Goal: Information Seeking & Learning: Learn about a topic

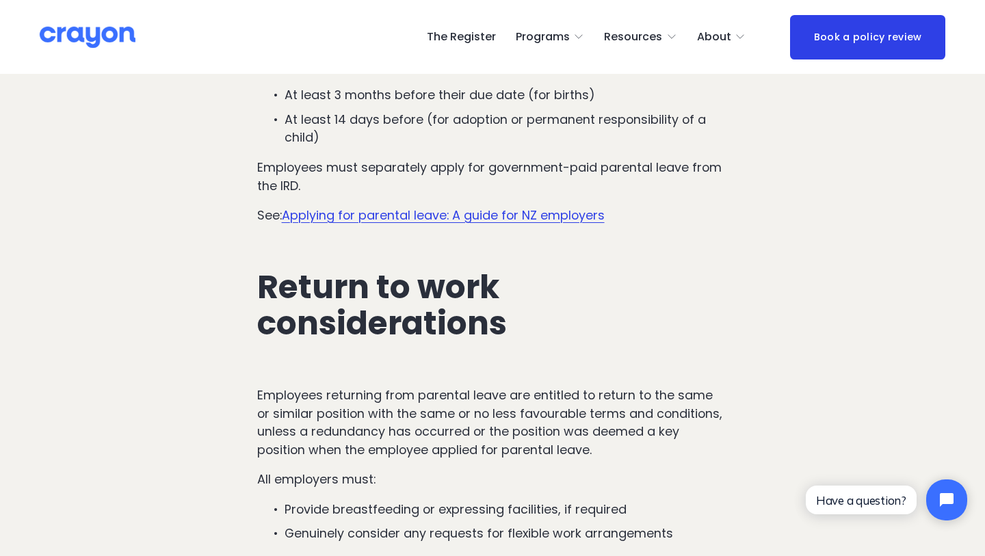
scroll to position [4796, 0]
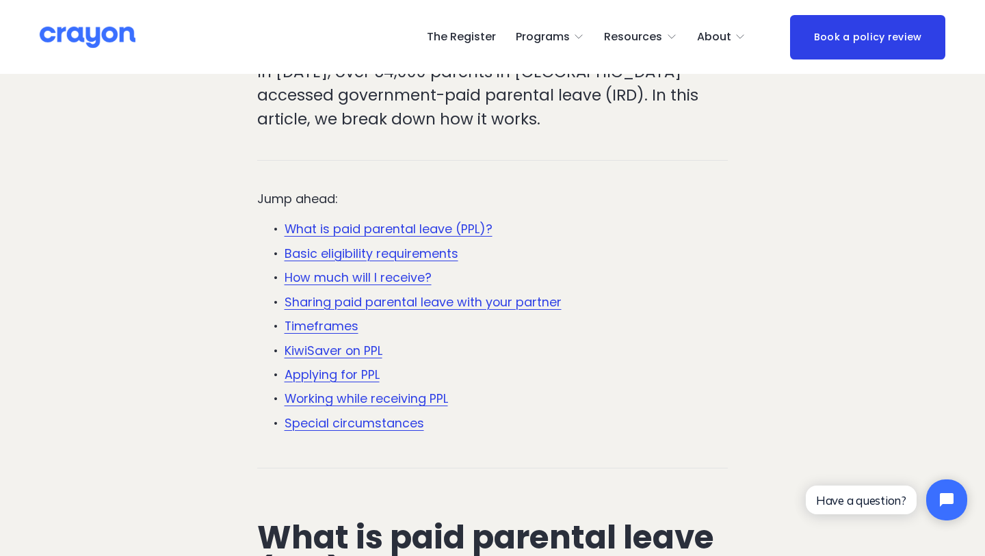
scroll to position [341, 0]
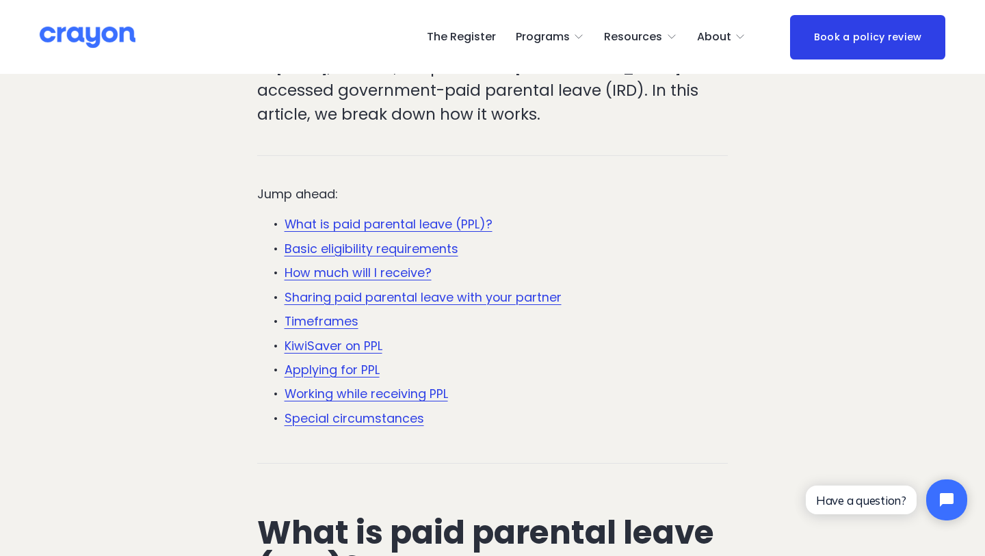
click at [447, 250] on link "Basic eligibility requirements" at bounding box center [371, 248] width 174 height 17
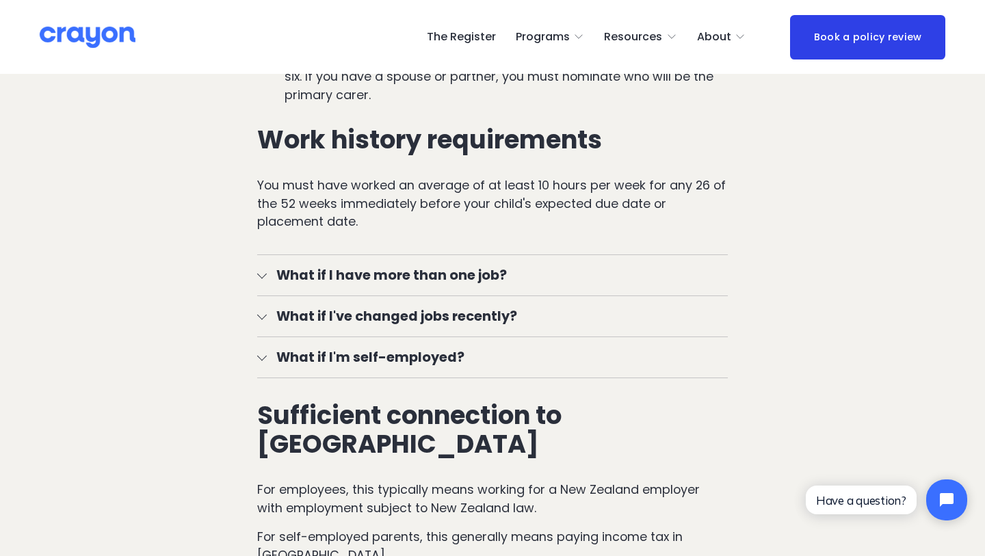
scroll to position [1723, 0]
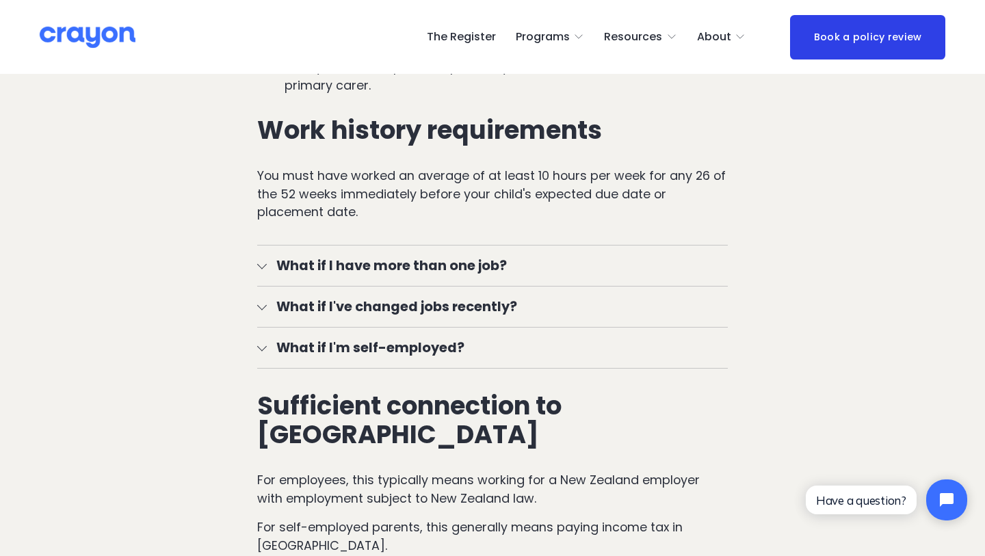
click at [282, 345] on span "What if I'm self-employed?" at bounding box center [498, 348] width 462 height 20
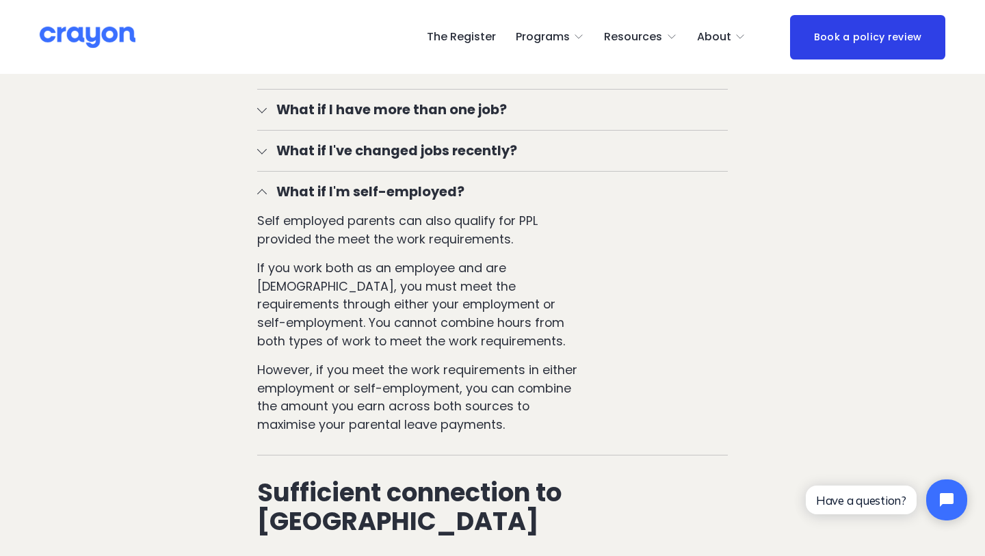
scroll to position [1881, 0]
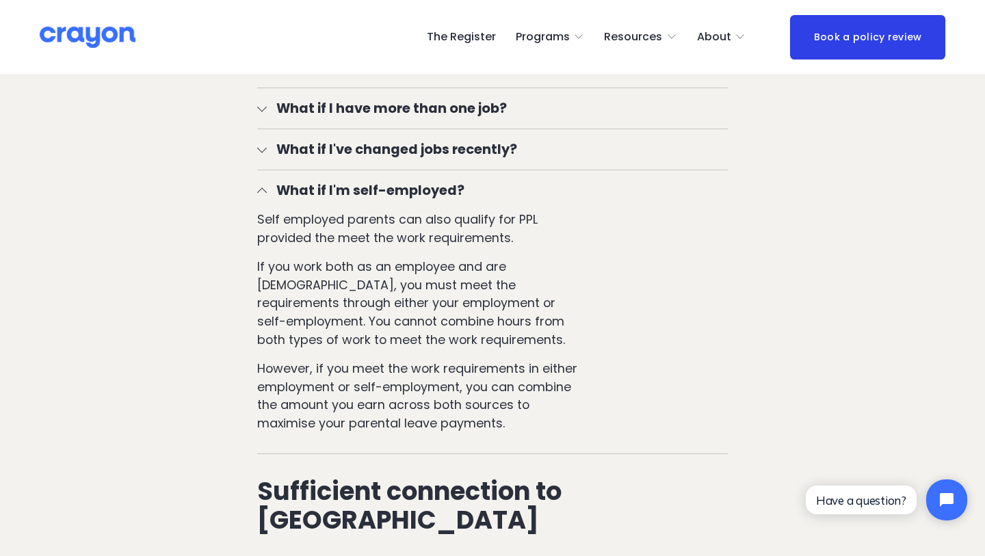
click at [345, 360] on p "However, if you meet the work requirements in either employment or self-employm…" at bounding box center [422, 396] width 330 height 72
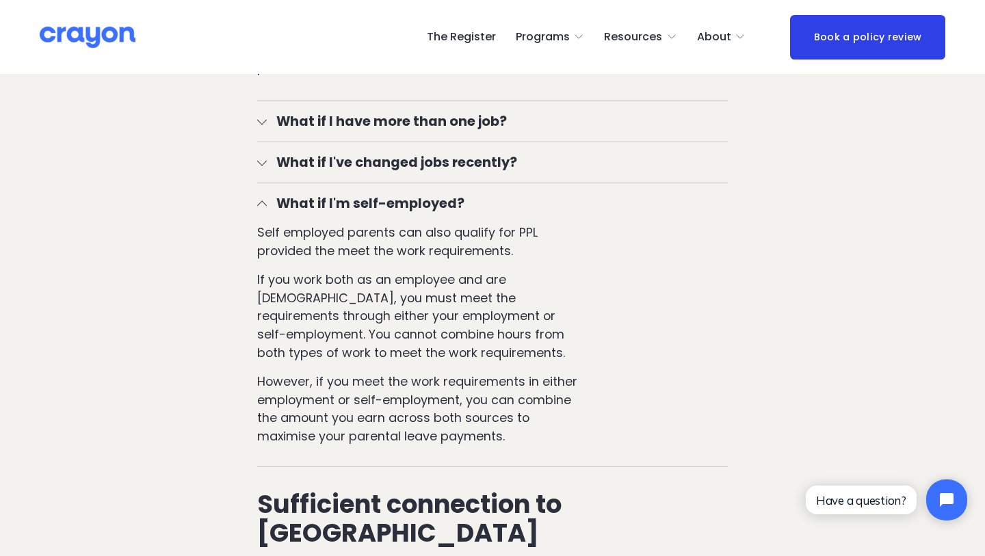
scroll to position [1870, 0]
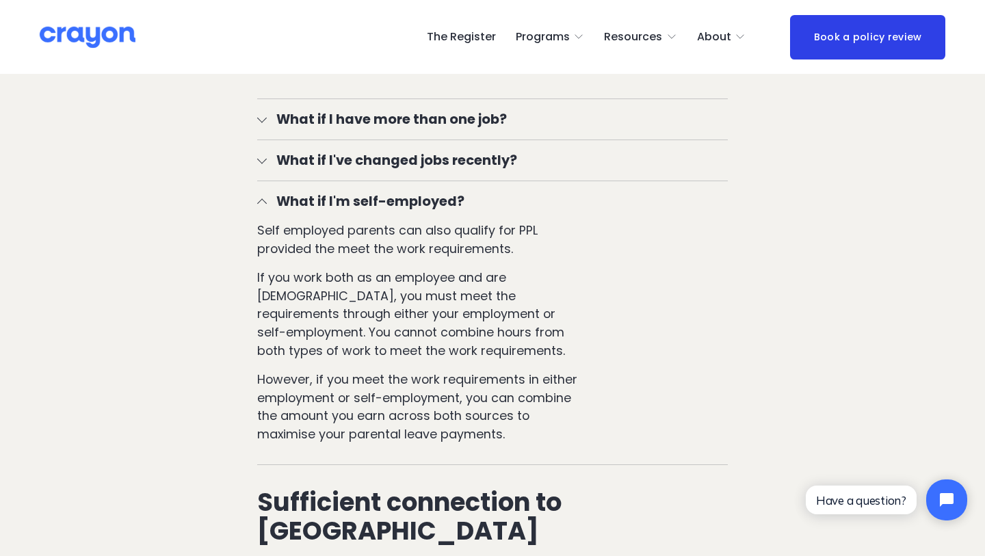
click at [368, 190] on button "What if I'm self-employed?" at bounding box center [492, 201] width 471 height 40
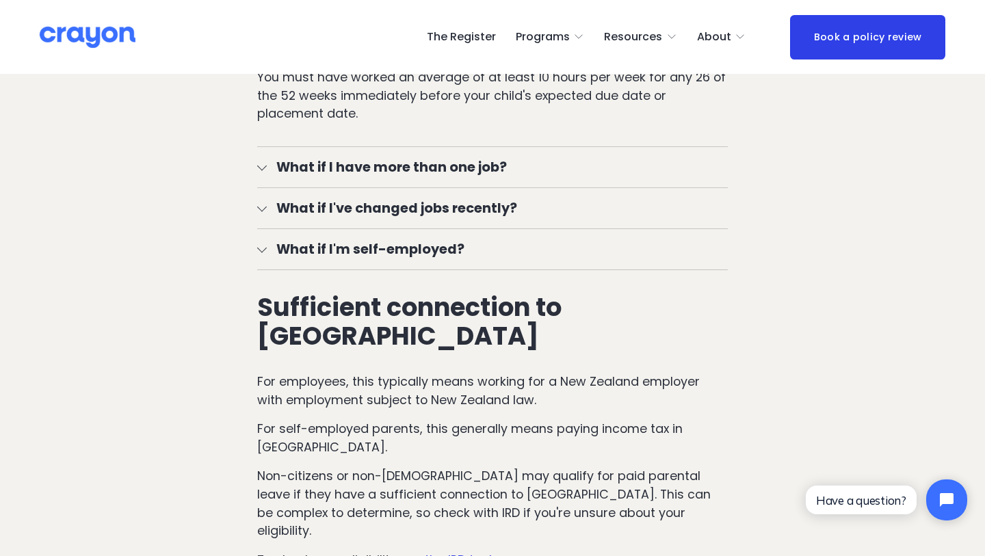
scroll to position [1812, 0]
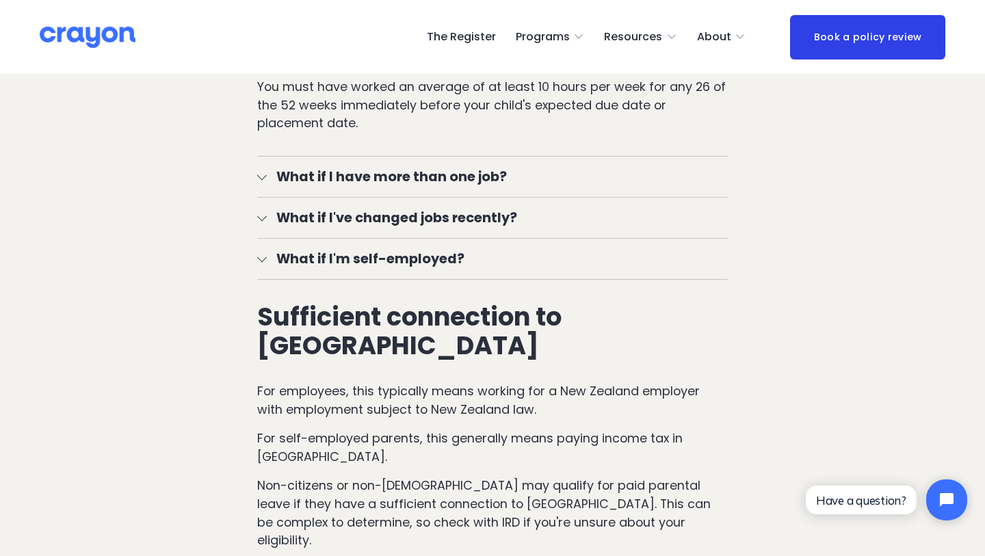
click at [340, 168] on span "What if I have more than one job?" at bounding box center [498, 177] width 462 height 20
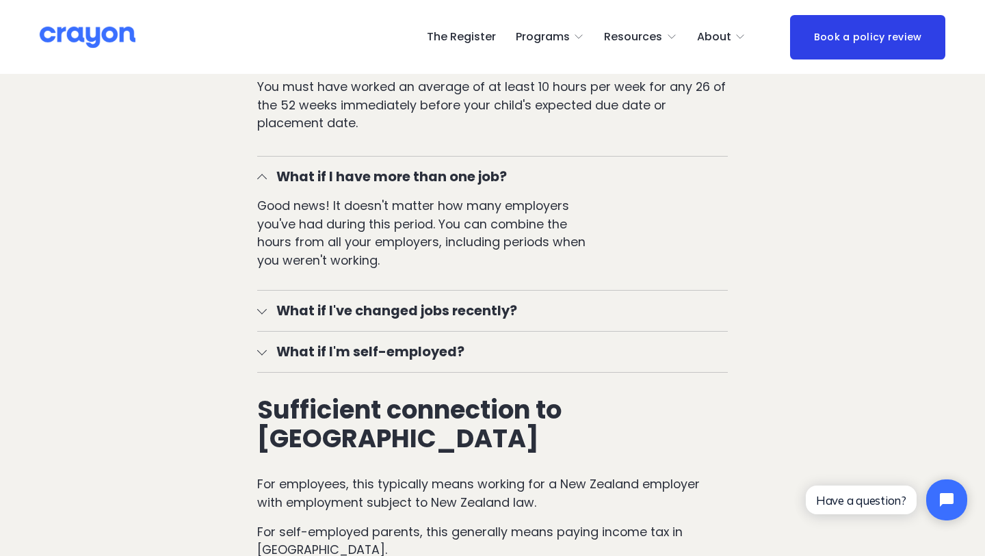
click at [340, 168] on span "What if I have more than one job?" at bounding box center [498, 177] width 462 height 20
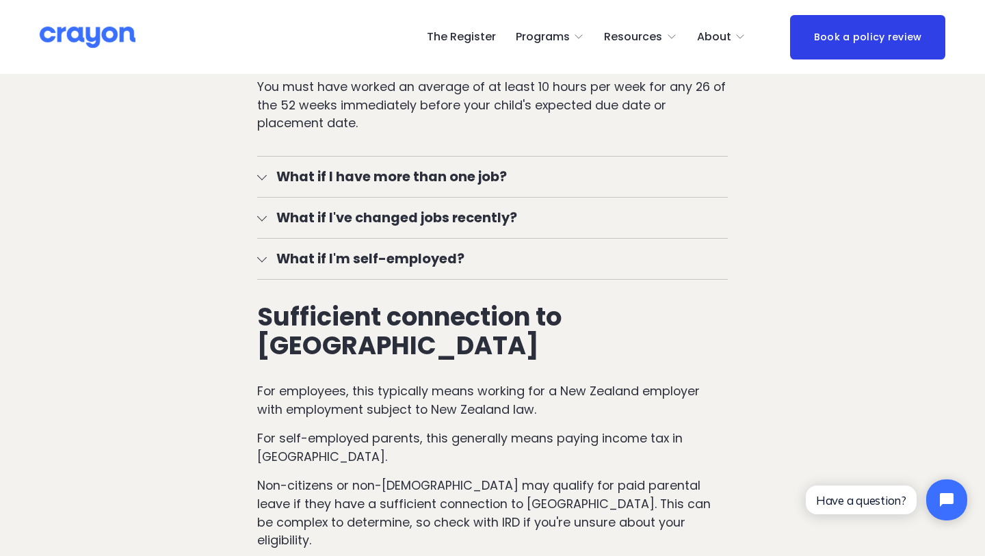
click at [304, 225] on span "What if I've changed jobs recently?" at bounding box center [498, 218] width 462 height 20
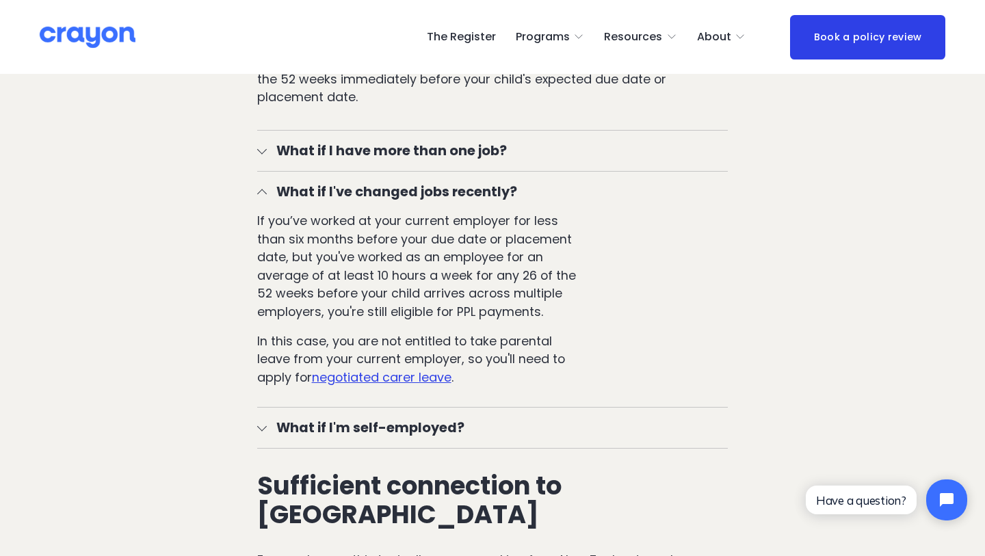
scroll to position [1839, 0]
click at [404, 183] on span "What if I've changed jobs recently?" at bounding box center [498, 191] width 462 height 20
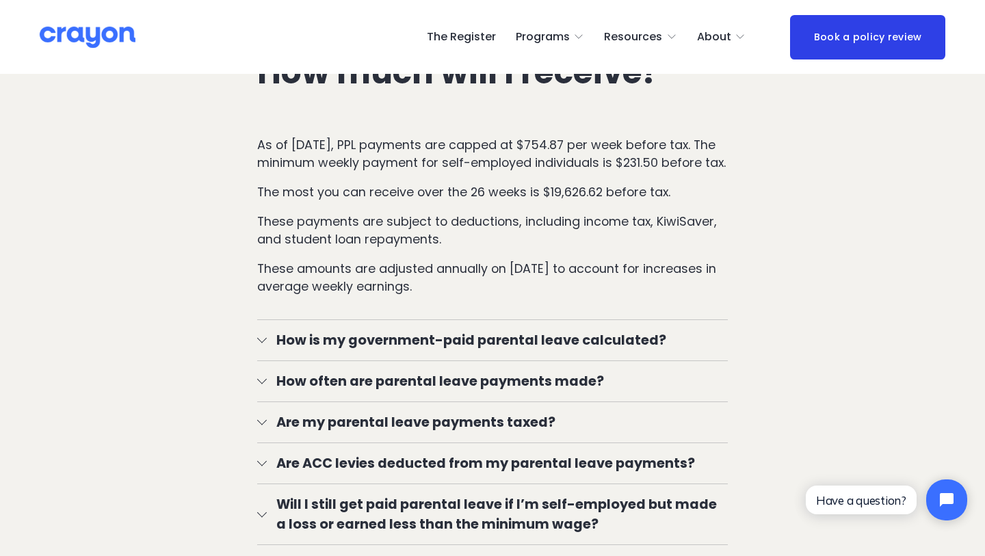
scroll to position [2382, 0]
click at [402, 142] on p "As of July 1, 2024, PPL payments are capped at $754.87 per week before tax. The…" at bounding box center [492, 153] width 471 height 36
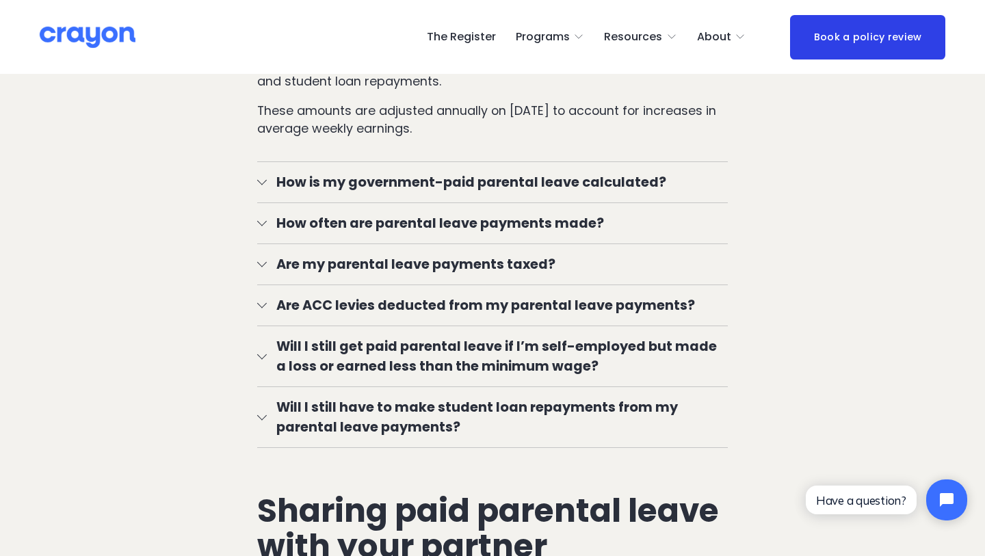
scroll to position [2540, 0]
click at [280, 174] on span "How is my government-paid parental leave calculated?" at bounding box center [498, 182] width 462 height 20
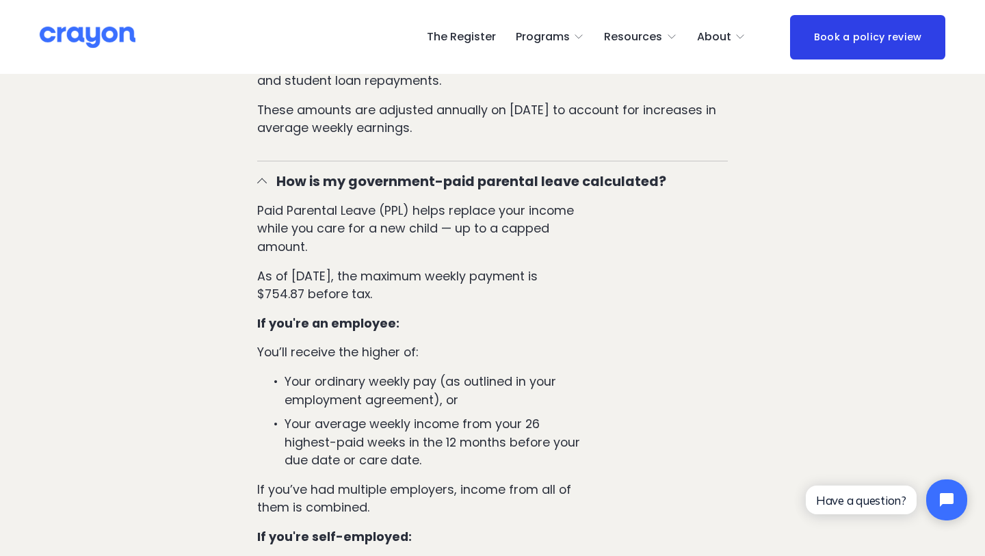
click at [280, 174] on span "How is my government-paid parental leave calculated?" at bounding box center [498, 182] width 462 height 20
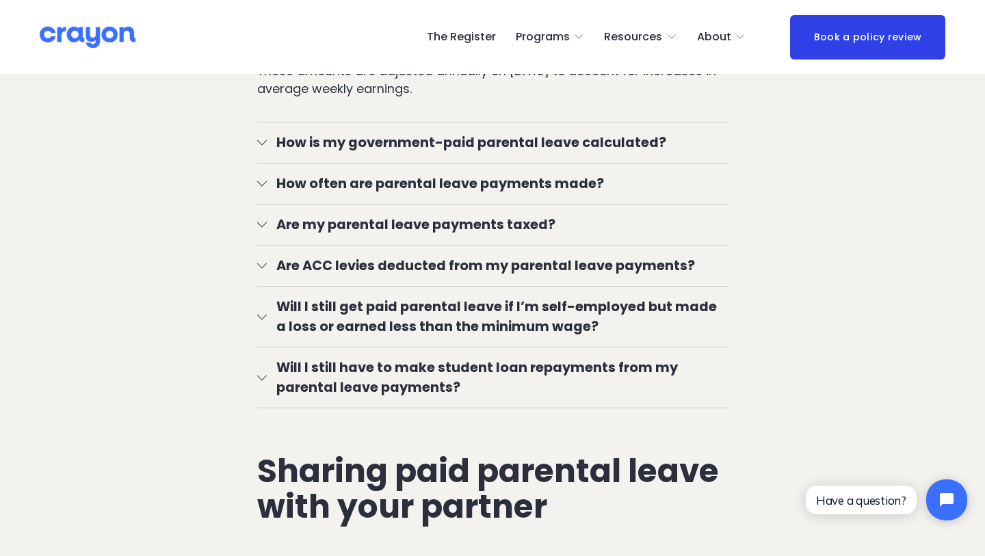
scroll to position [2586, 0]
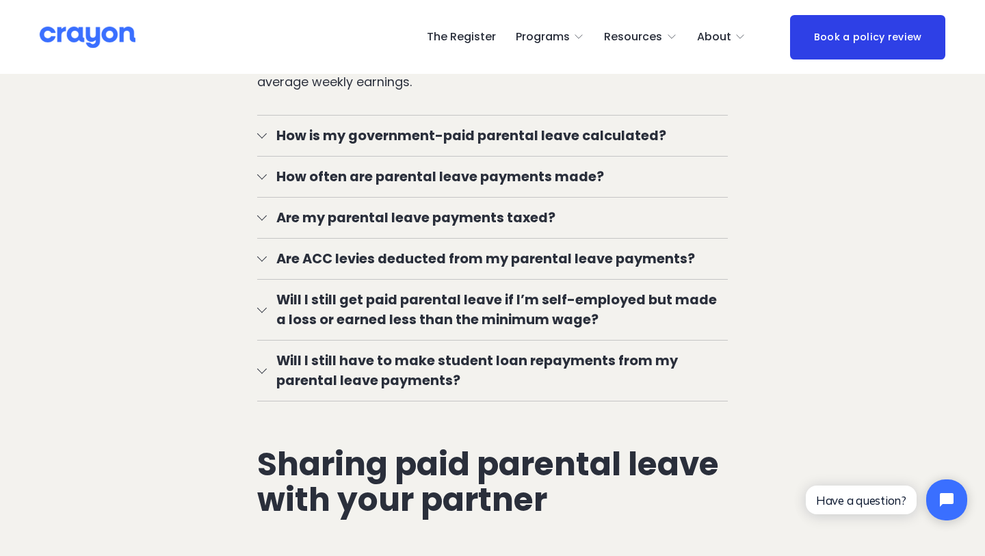
click at [383, 167] on span "How often are parental leave payments made?" at bounding box center [498, 177] width 462 height 20
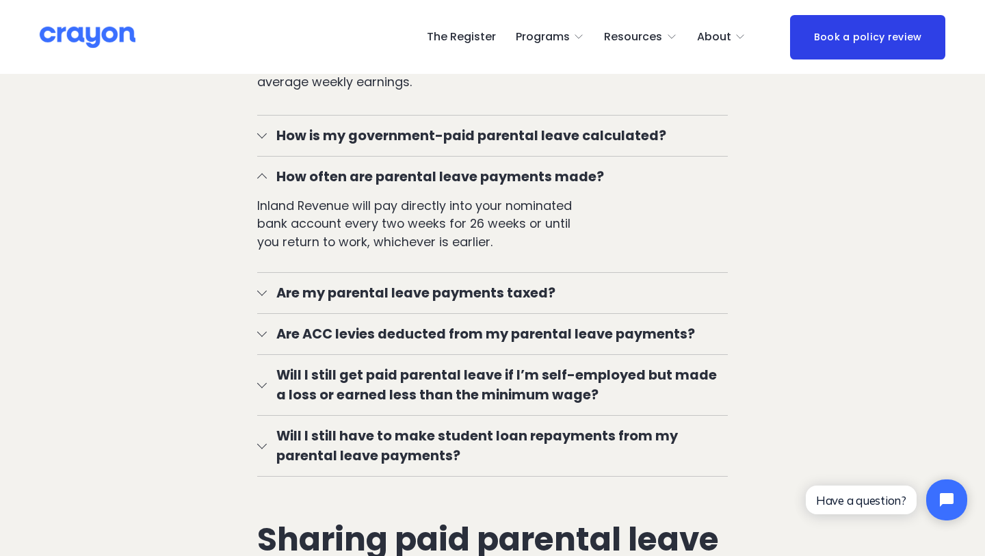
click at [379, 170] on span "How often are parental leave payments made?" at bounding box center [498, 177] width 462 height 20
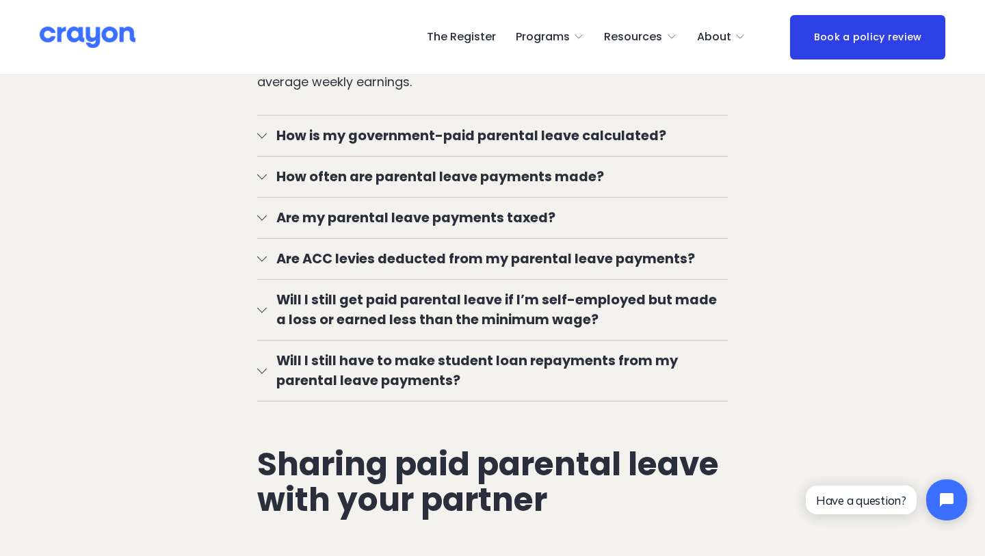
click at [380, 131] on span "How is my government-paid parental leave calculated?" at bounding box center [498, 136] width 462 height 20
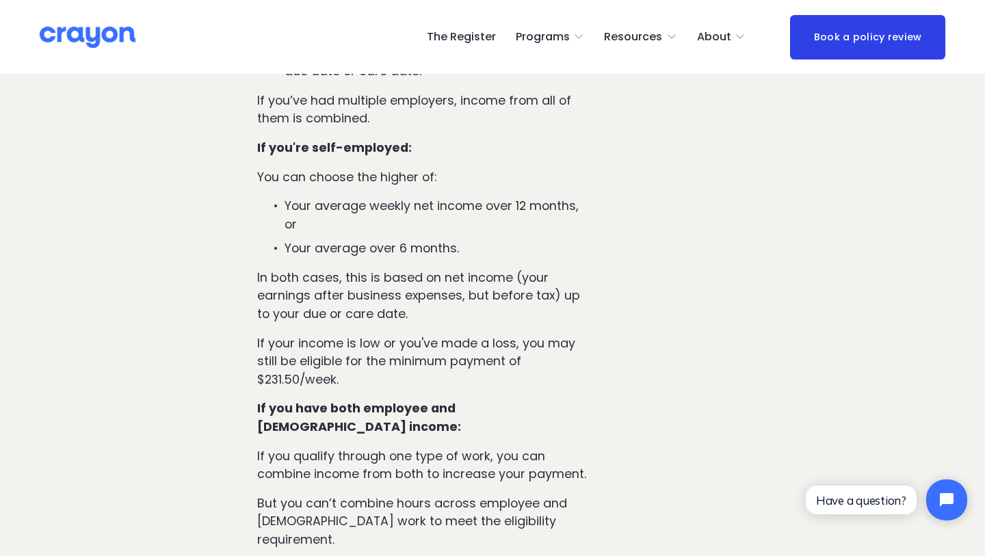
scroll to position [2930, 0]
click at [409, 250] on p "Your average over 6 months." at bounding box center [435, 248] width 302 height 18
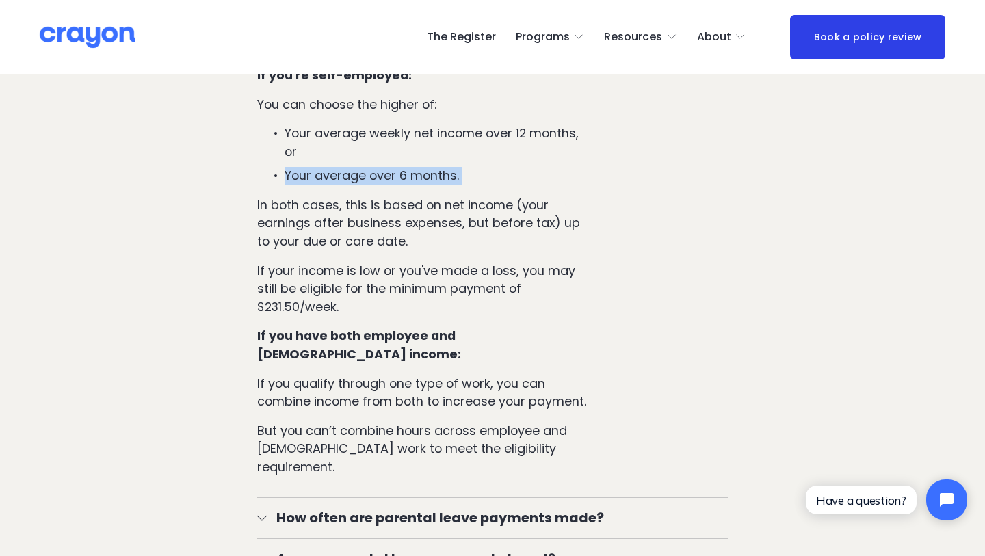
scroll to position [3002, 0]
click at [428, 237] on p "In both cases, this is based on net income (your earnings after business expens…" at bounding box center [422, 223] width 330 height 55
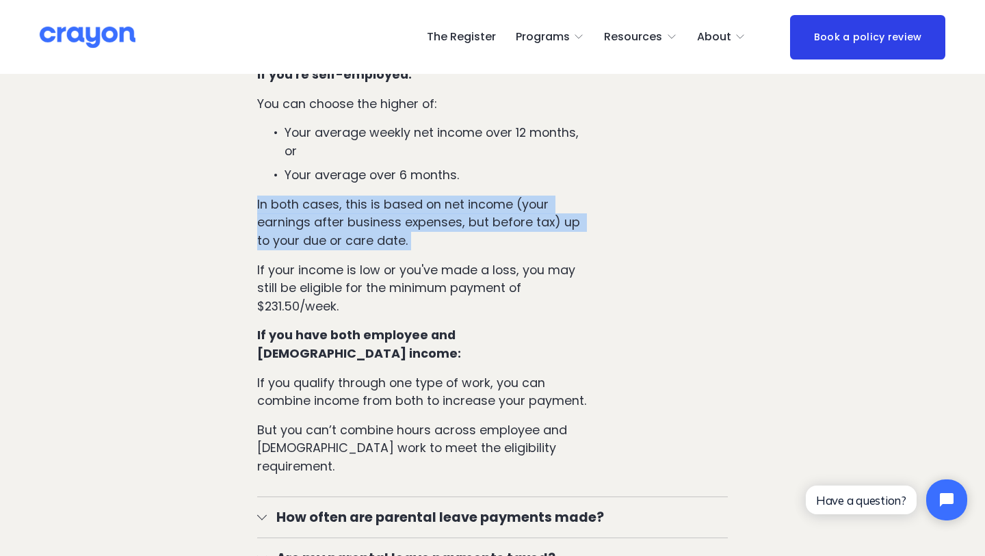
click at [428, 237] on p "In both cases, this is based on net income (your earnings after business expens…" at bounding box center [422, 223] width 330 height 55
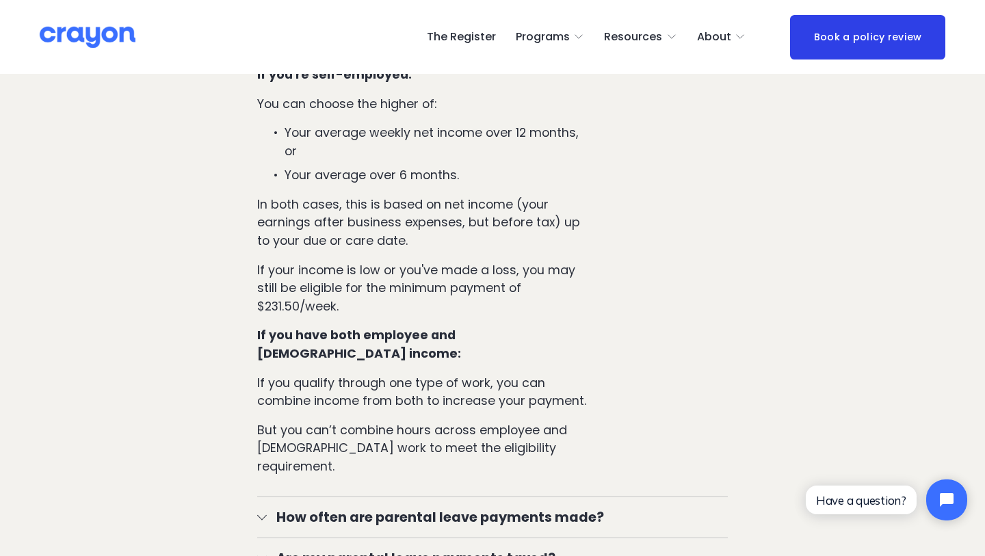
click at [297, 280] on p "If your income is low or you've made a loss, you may still be eligible for the …" at bounding box center [422, 288] width 330 height 55
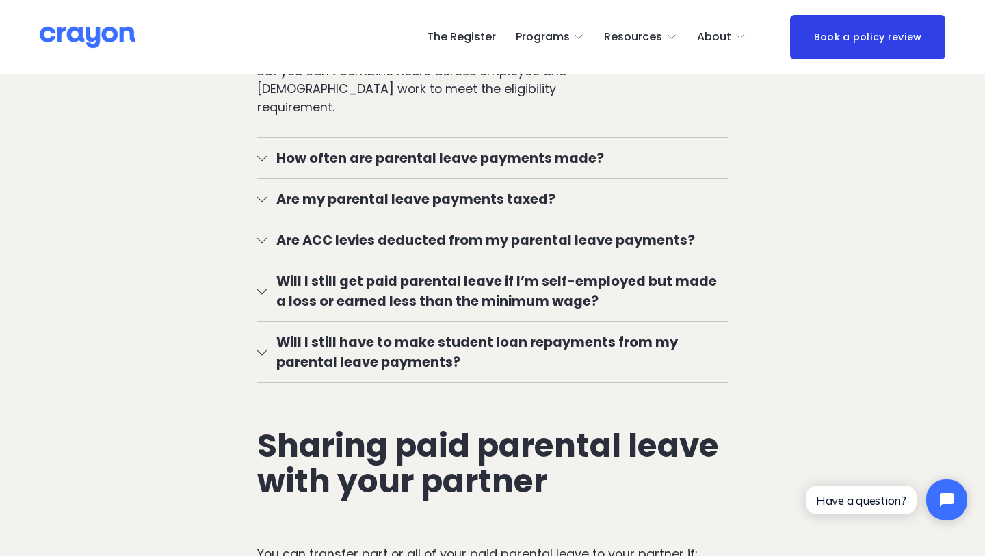
scroll to position [3362, 0]
click at [336, 236] on span "Are ACC levies deducted from my parental leave payments?" at bounding box center [498, 240] width 462 height 20
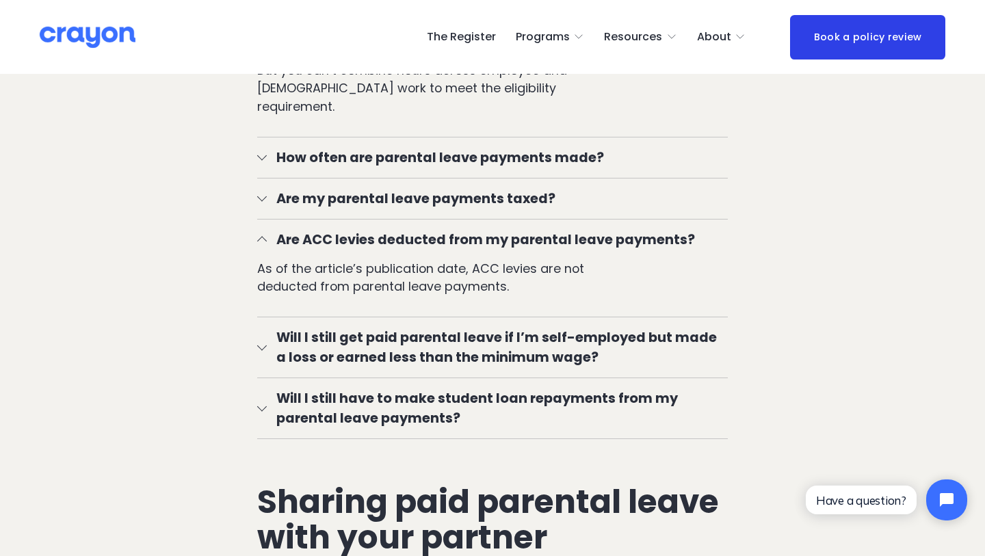
click at [336, 236] on span "Are ACC levies deducted from my parental leave payments?" at bounding box center [498, 240] width 462 height 20
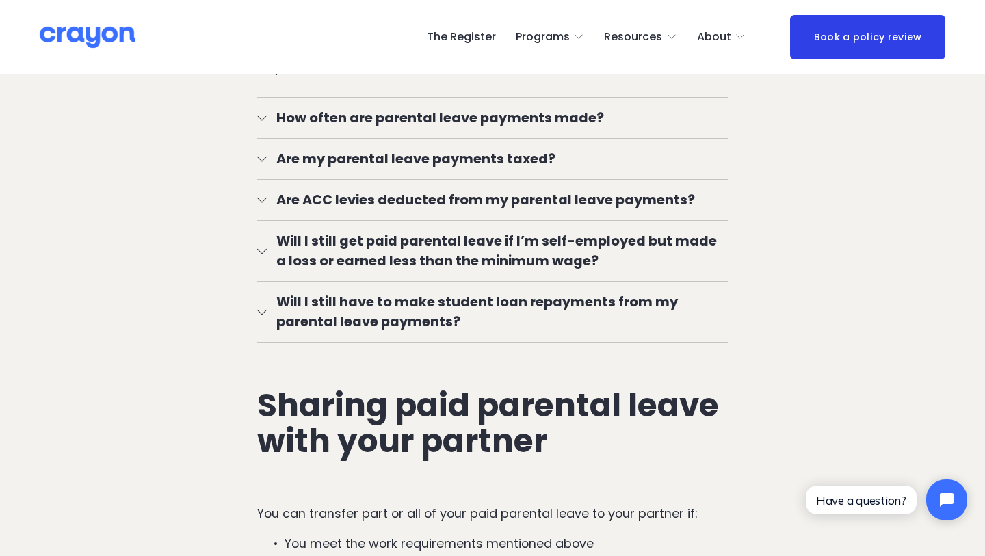
scroll to position [3409, 0]
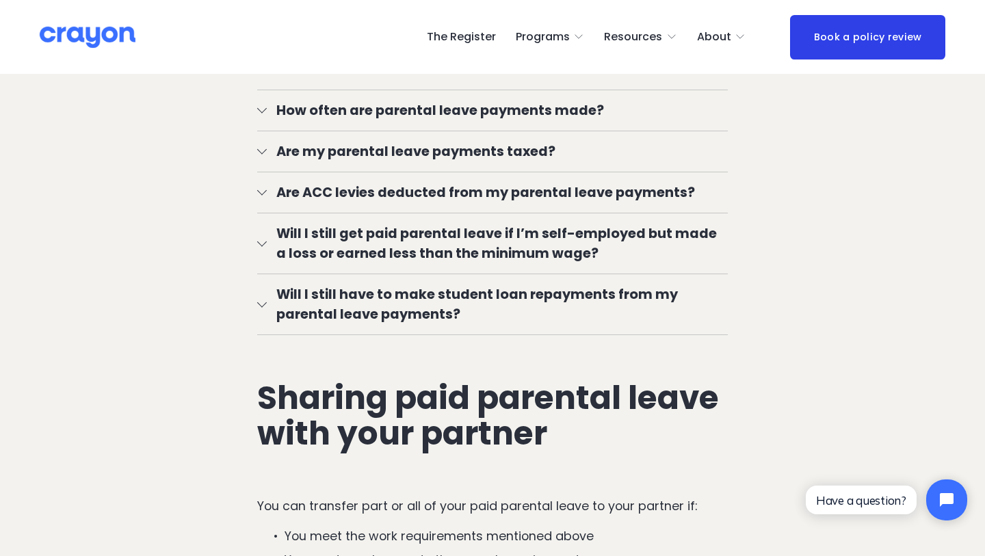
click at [323, 249] on span "Will I still get paid parental leave if I’m self-employed but made a loss or ea…" at bounding box center [498, 244] width 462 height 40
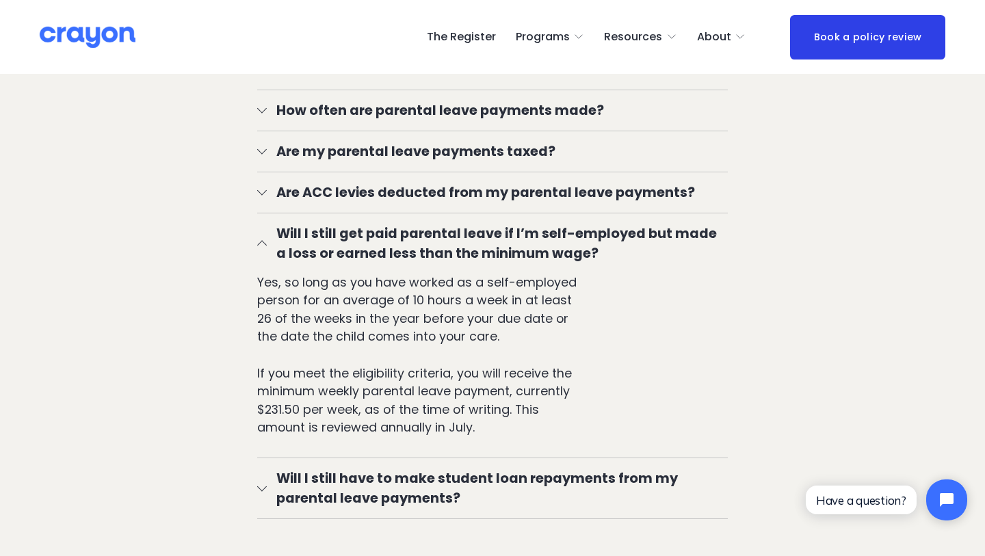
click at [323, 249] on span "Will I still get paid parental leave if I’m self-employed but made a loss or ea…" at bounding box center [498, 244] width 462 height 40
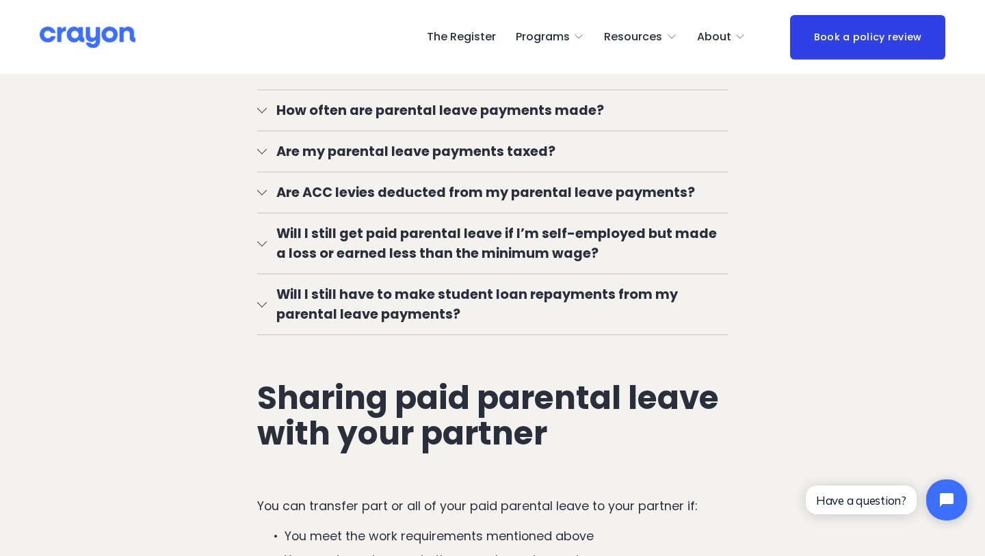
click at [294, 306] on span "Will I still have to make student loan repayments from my parental leave paymen…" at bounding box center [498, 304] width 462 height 40
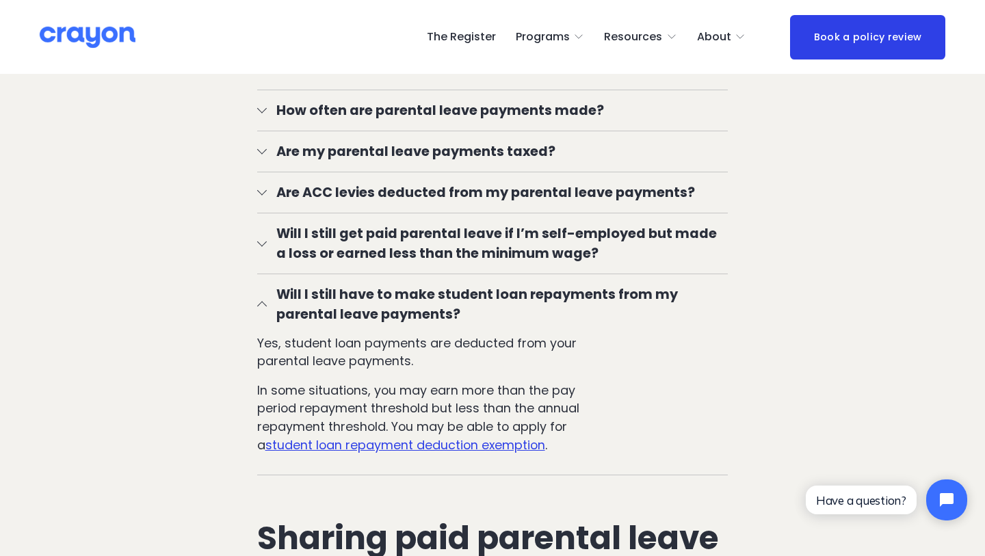
click at [294, 306] on span "Will I still have to make student loan repayments from my parental leave paymen…" at bounding box center [498, 304] width 462 height 40
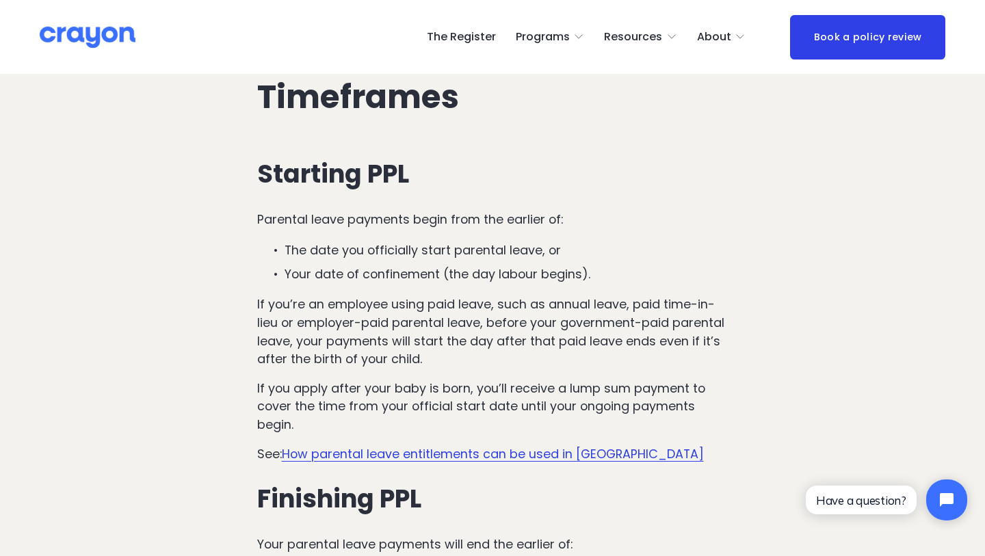
scroll to position [4295, 0]
click at [364, 257] on p "The date you officially start parental leave, or" at bounding box center [506, 251] width 444 height 18
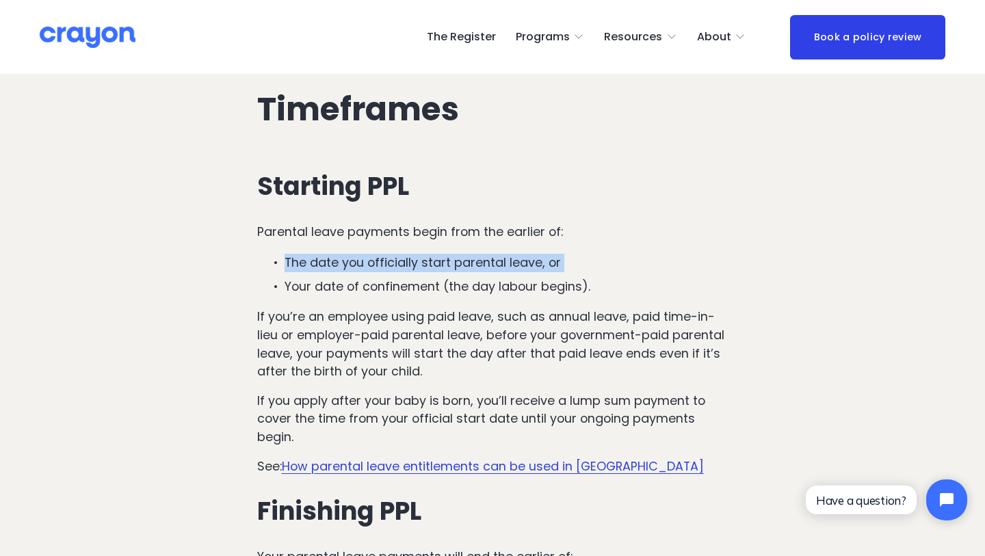
scroll to position [4287, 0]
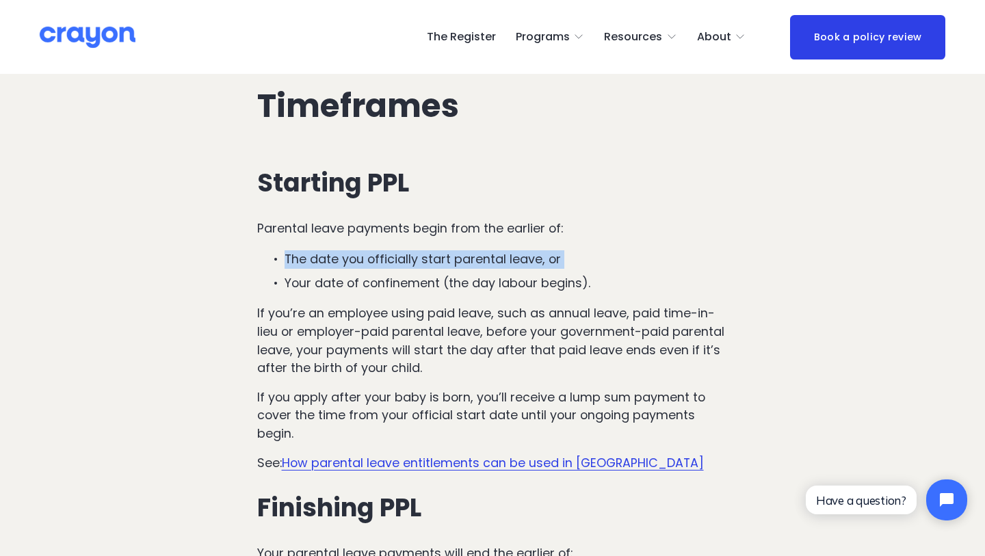
click at [315, 306] on p "If you’re an employee using paid leave, such as annual leave, paid time-in-lieu…" at bounding box center [492, 340] width 471 height 72
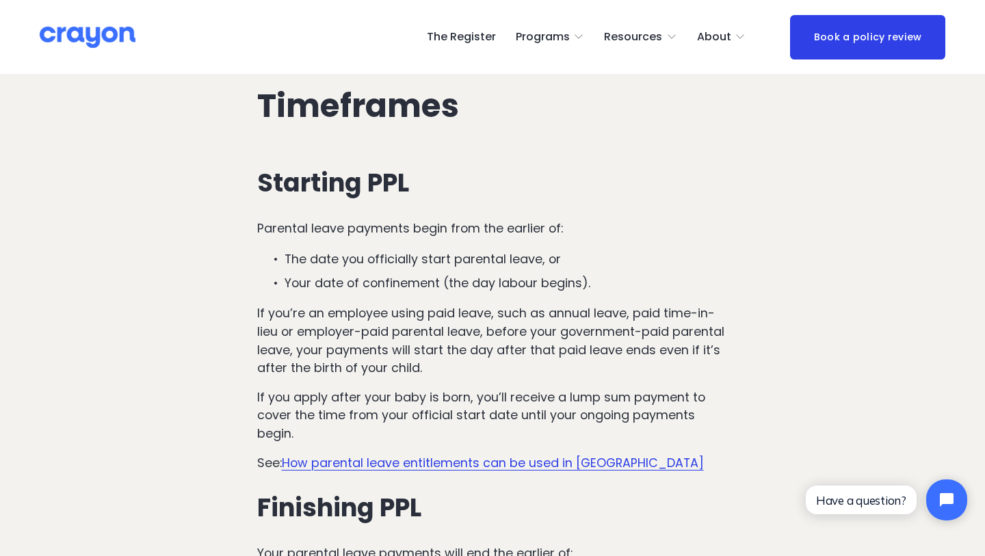
click at [315, 306] on p "If you’re an employee using paid leave, such as annual leave, paid time-in-lieu…" at bounding box center [492, 340] width 471 height 72
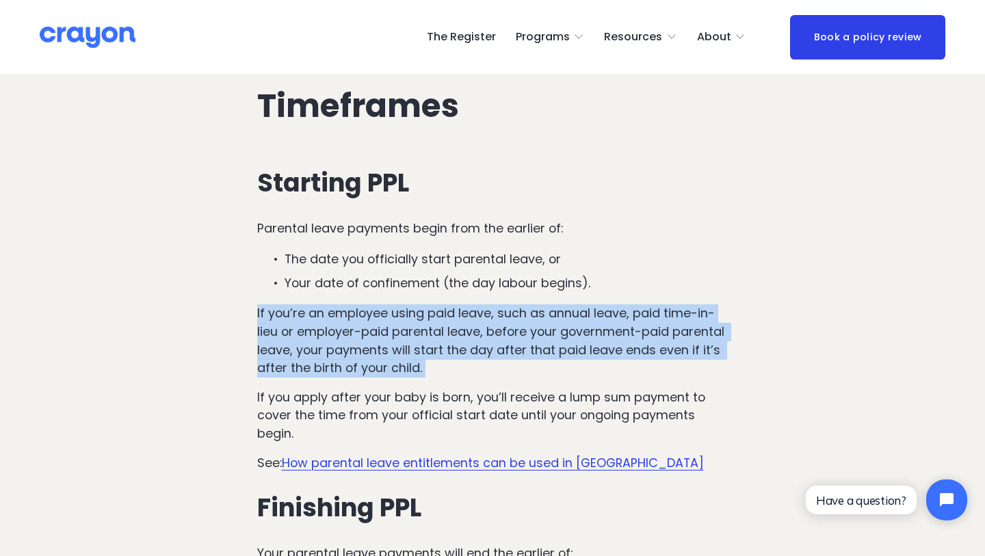
click at [137, 342] on article "Understanding government-paid parental leave Parental leave entitlements 1 May …" at bounding box center [492, 228] width 985 height 8882
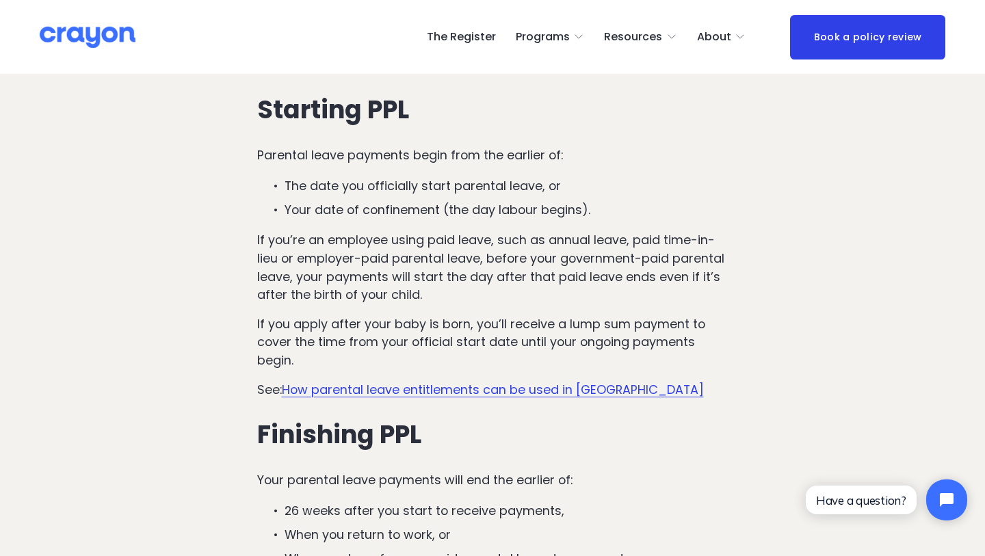
scroll to position [4361, 0]
click at [369, 285] on p "If you’re an employee using paid leave, such as annual leave, paid time-in-lieu…" at bounding box center [492, 266] width 471 height 72
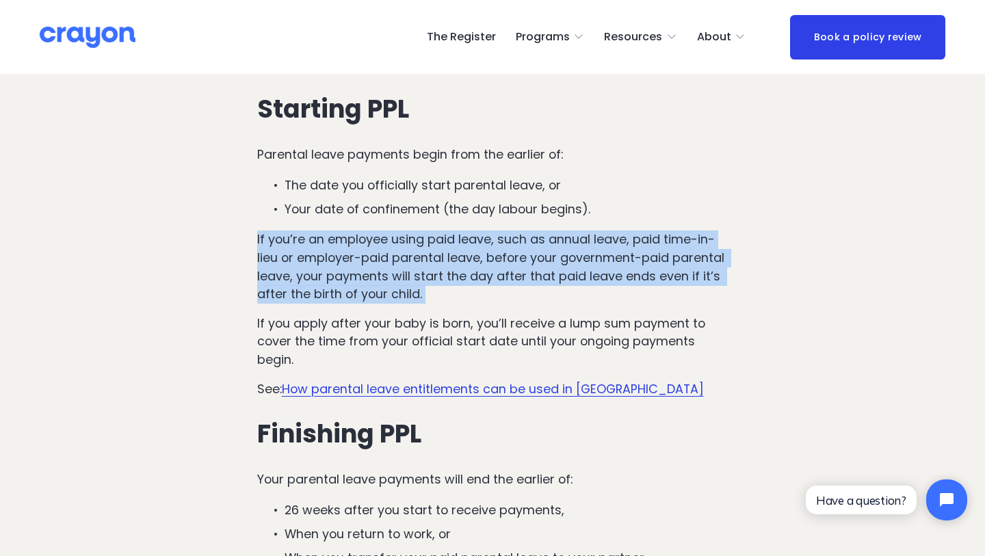
click at [301, 324] on p "If you apply after your baby is born, you’ll receive a lump sum payment to cove…" at bounding box center [492, 342] width 471 height 55
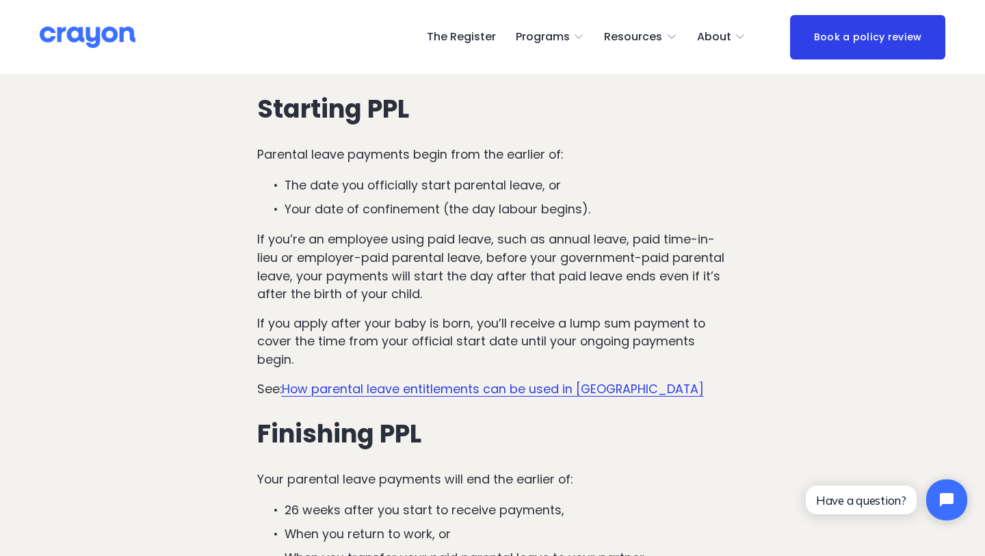
click at [301, 324] on p "If you apply after your baby is born, you’ll receive a lump sum payment to cove…" at bounding box center [492, 342] width 471 height 55
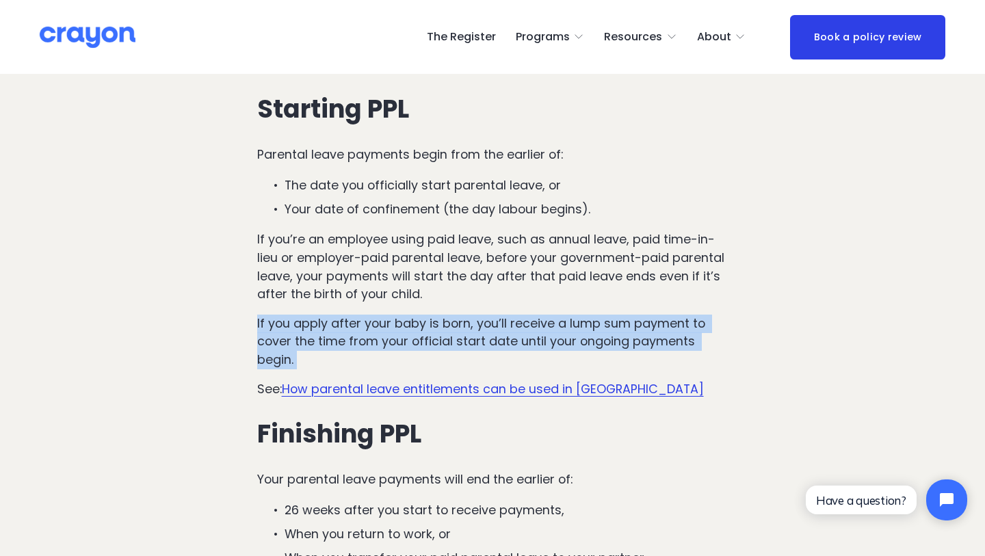
click at [301, 324] on p "If you apply after your baby is born, you’ll receive a lump sum payment to cove…" at bounding box center [492, 342] width 471 height 55
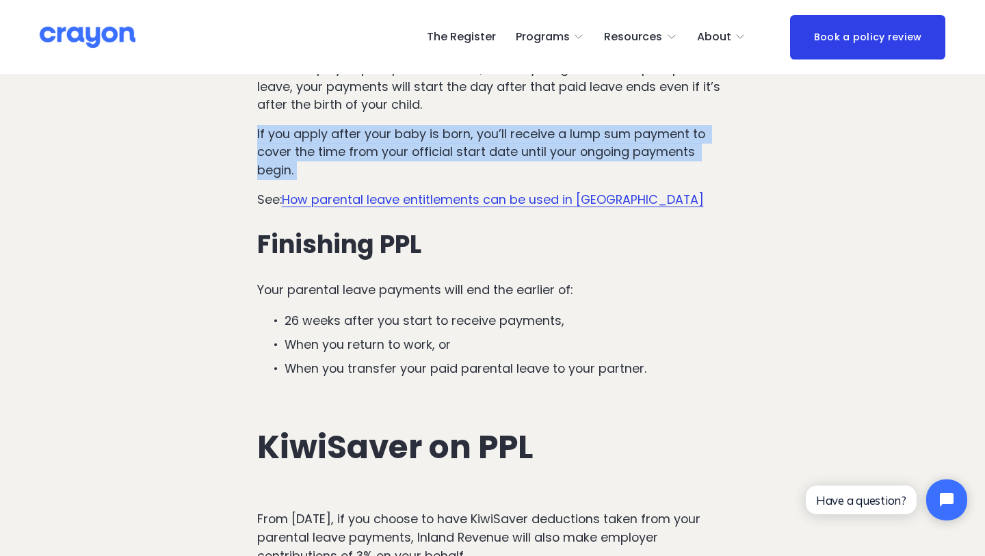
scroll to position [4552, 0]
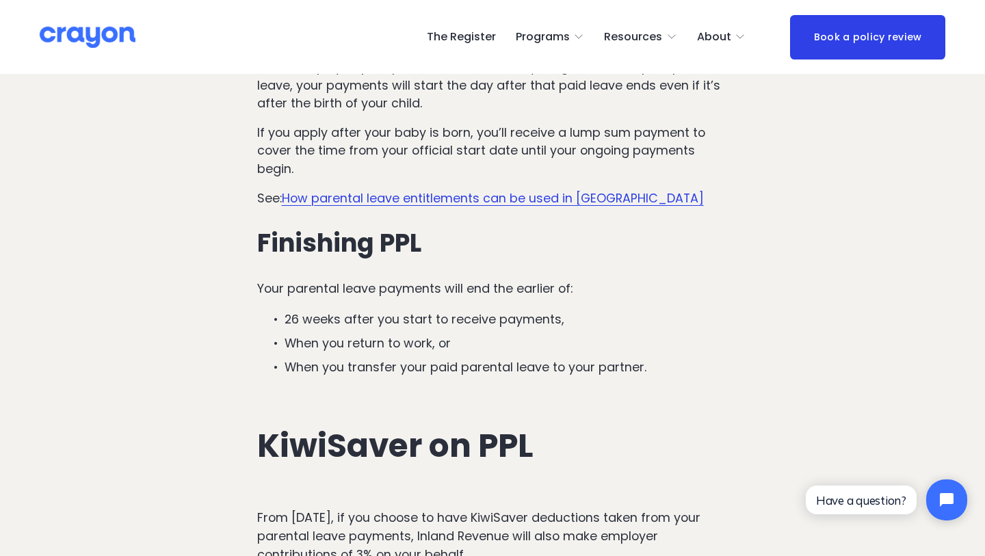
click at [330, 311] on p "26 weeks after you start to receive payments," at bounding box center [506, 319] width 444 height 18
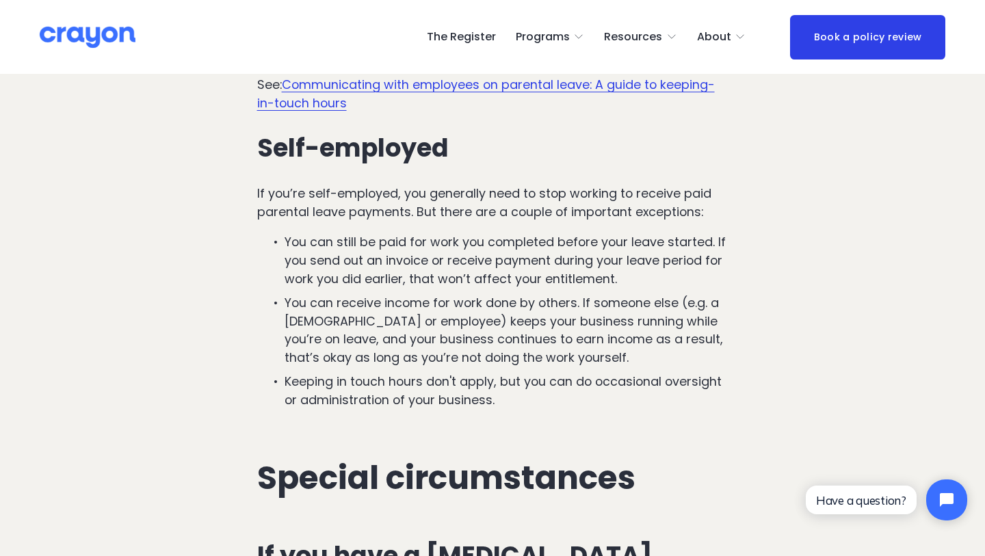
scroll to position [6041, 0]
click at [397, 196] on p "If you’re self-employed, you generally need to stop working to receive paid par…" at bounding box center [492, 202] width 471 height 36
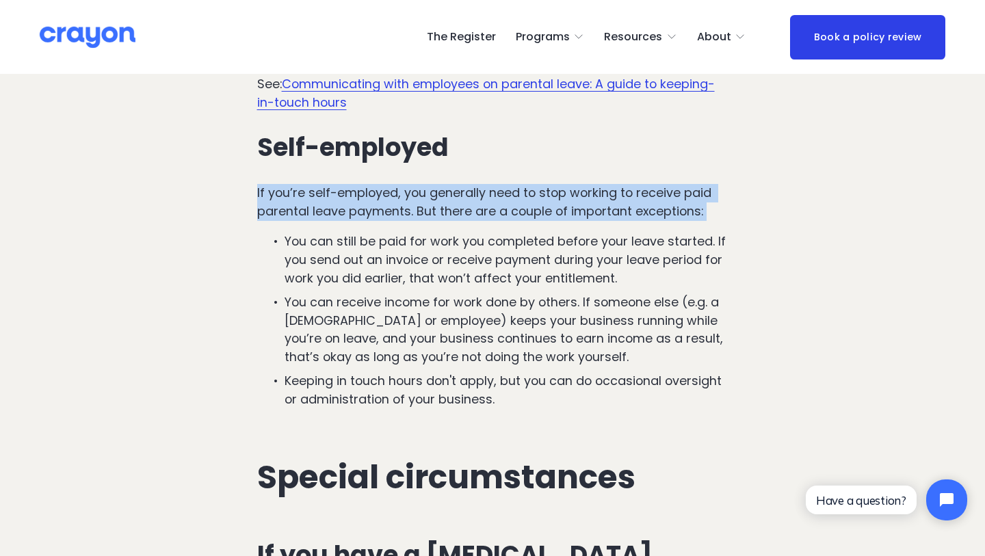
click at [344, 243] on p "You can still be paid for work you completed before your leave started. If you …" at bounding box center [506, 260] width 444 height 55
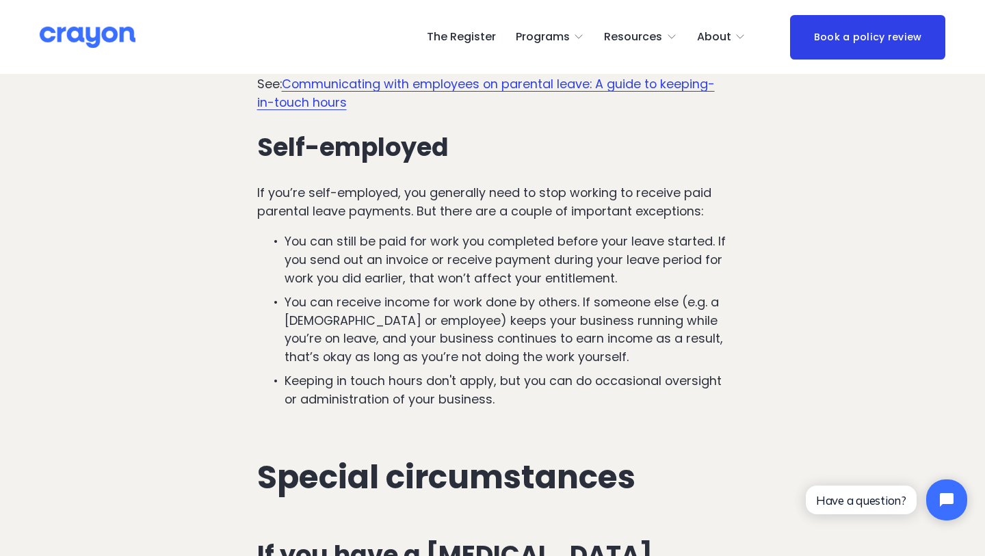
click at [344, 243] on p "You can still be paid for work you completed before your leave started. If you …" at bounding box center [506, 260] width 444 height 55
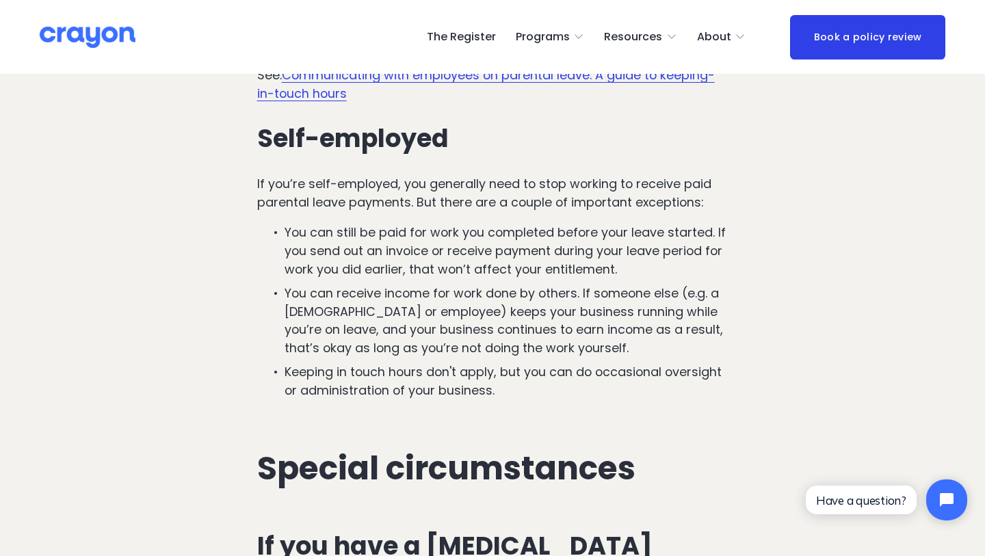
scroll to position [6051, 0]
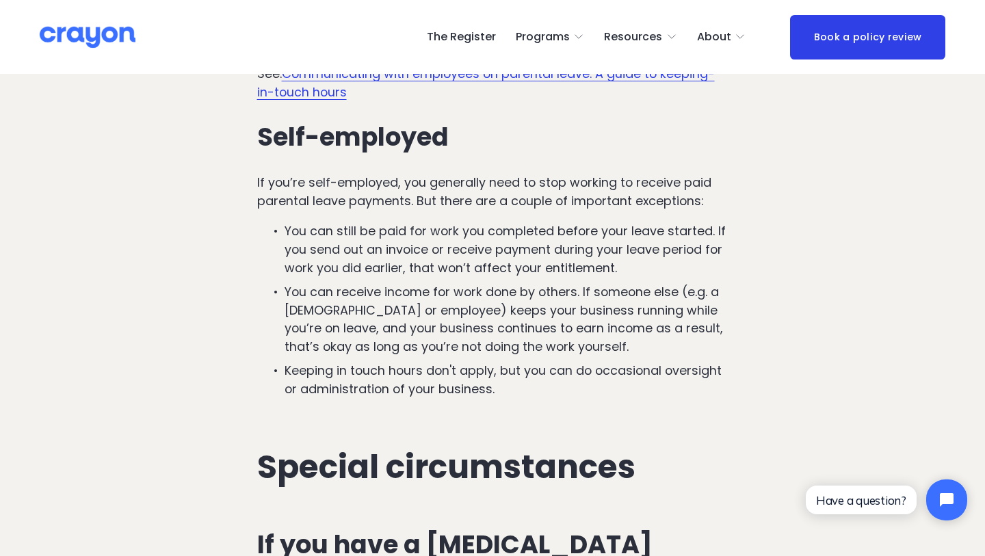
click at [421, 227] on p "You can still be paid for work you completed before your leave started. If you …" at bounding box center [506, 249] width 444 height 55
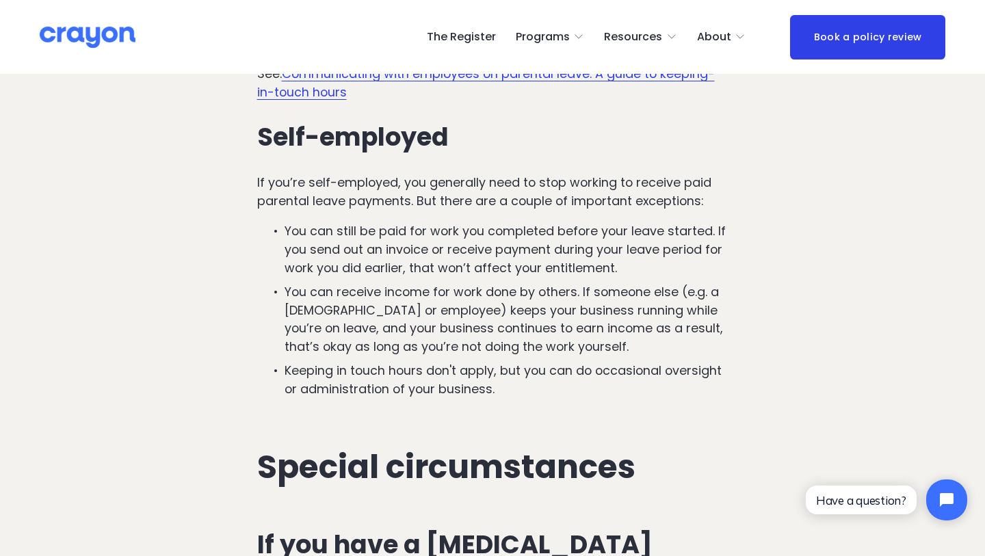
click at [336, 283] on p "You can receive income for work done by others. If someone else (e.g. a contrac…" at bounding box center [506, 319] width 444 height 72
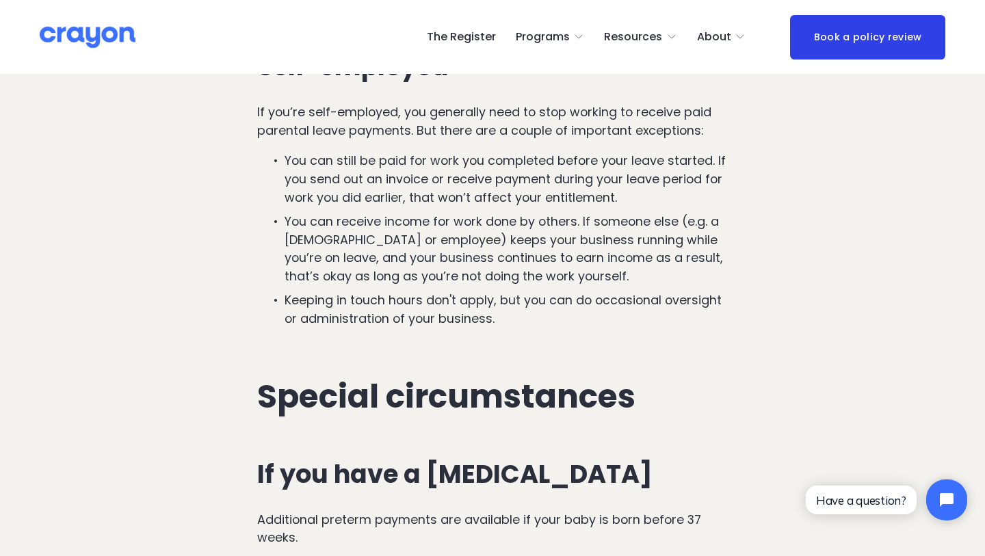
scroll to position [6133, 0]
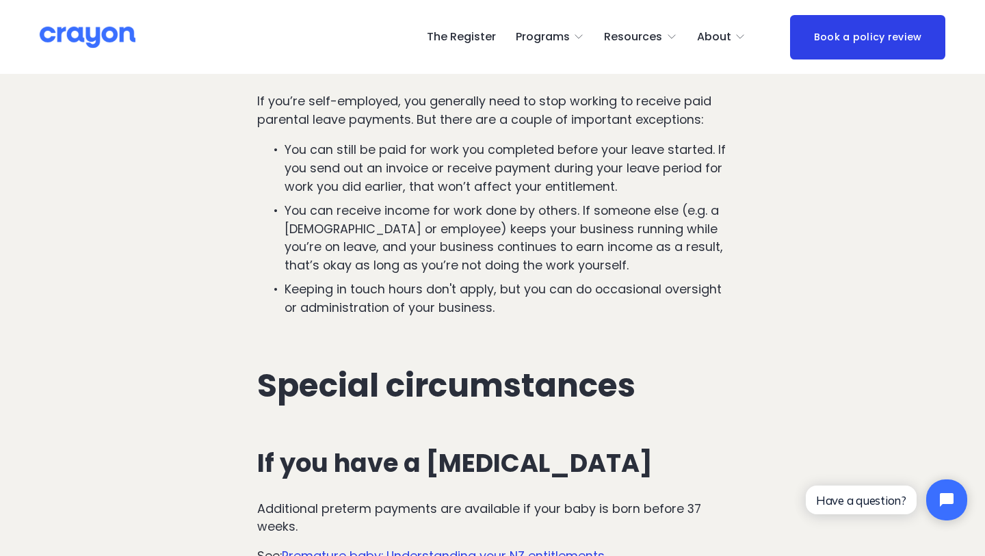
click at [442, 214] on p "You can receive income for work done by others. If someone else (e.g. a contrac…" at bounding box center [506, 238] width 444 height 72
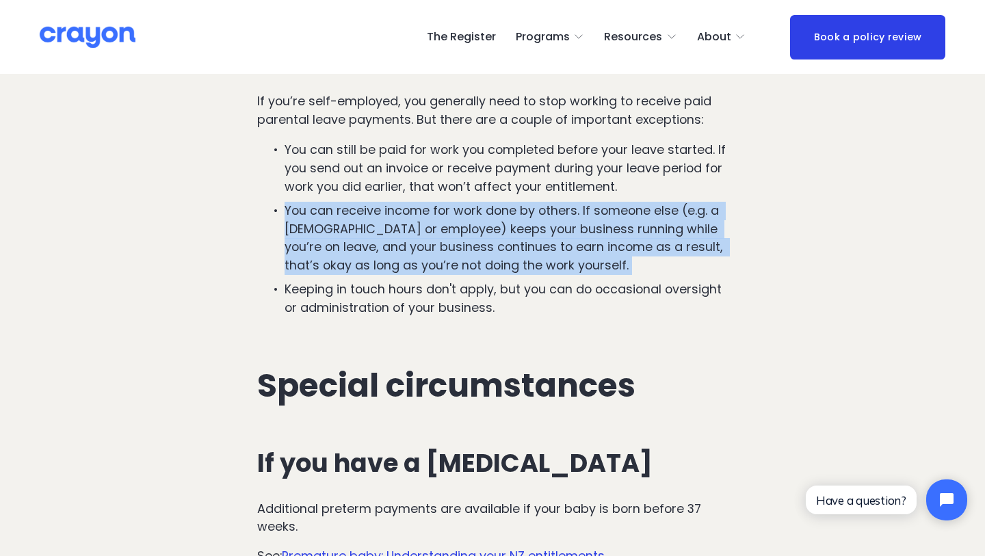
click at [359, 280] on p "Keeping in touch hours don't apply, but you can do occasional oversight or admi…" at bounding box center [506, 298] width 444 height 36
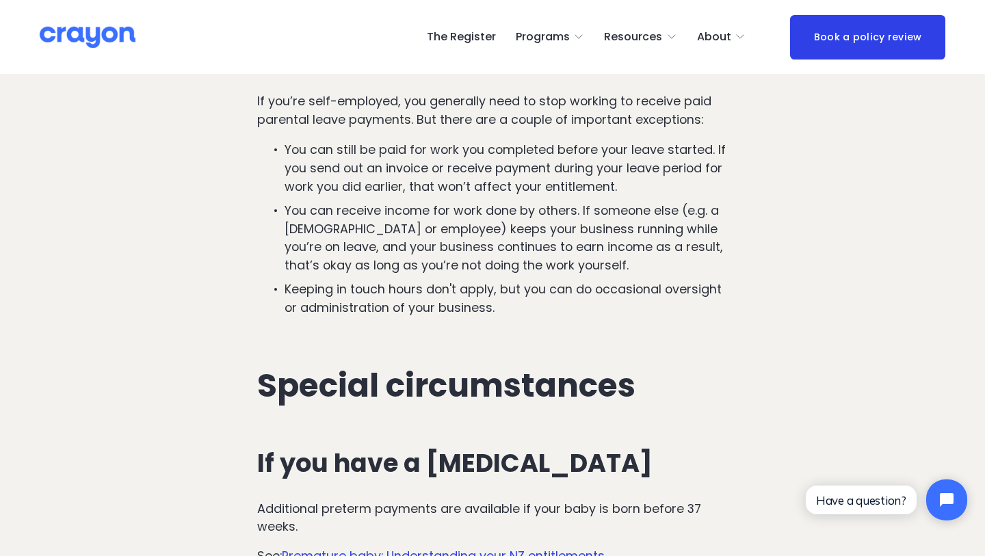
click at [359, 280] on p "Keeping in touch hours don't apply, but you can do occasional oversight or admi…" at bounding box center [506, 298] width 444 height 36
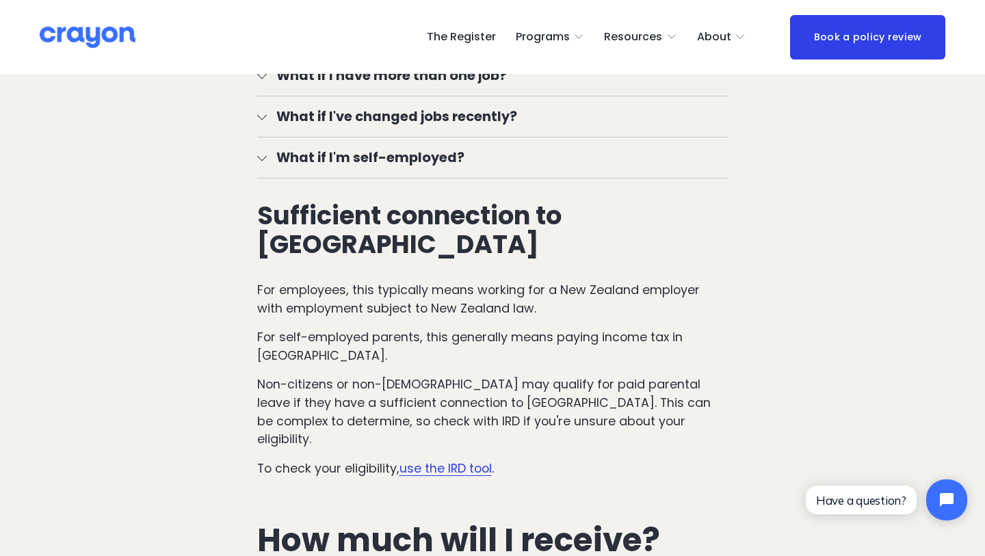
scroll to position [1734, 0]
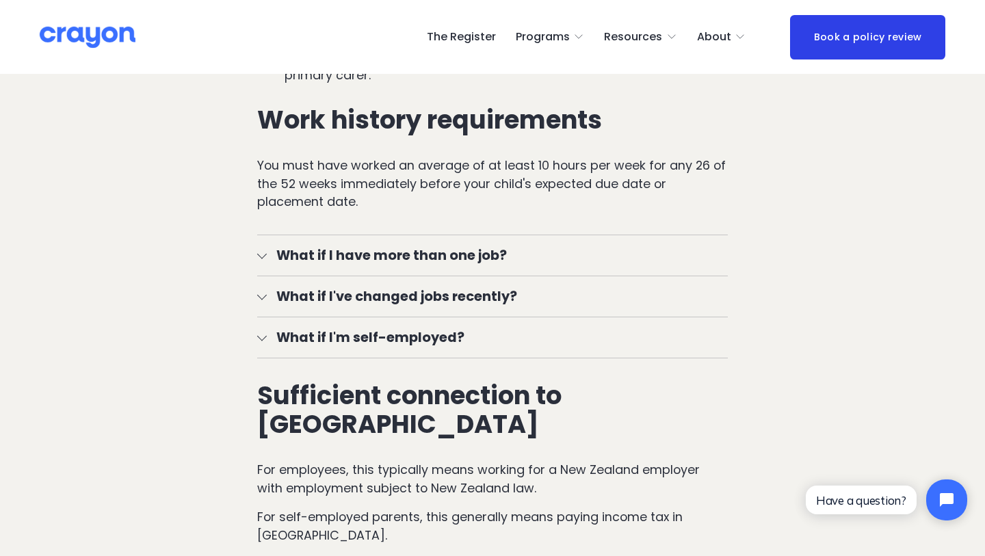
click at [0, 0] on span "Parent Hub" at bounding box center [0, 0] width 0 height 0
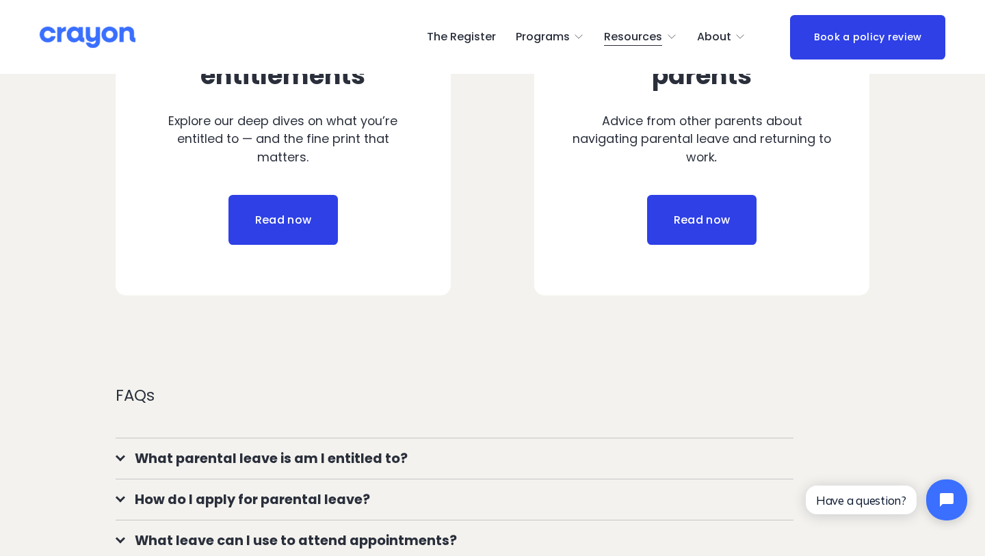
scroll to position [1040, 0]
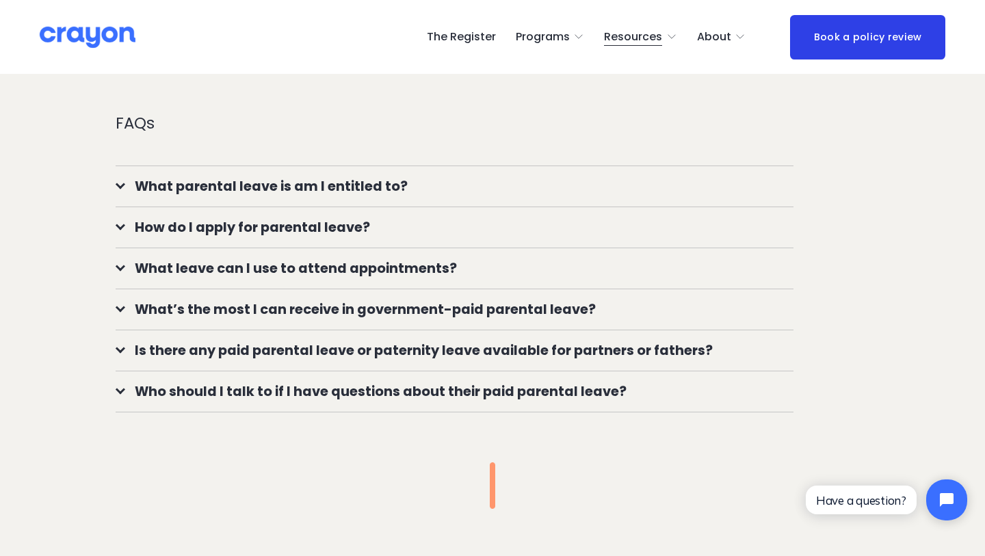
click at [893, 49] on link "Book a policy review" at bounding box center [867, 37] width 155 height 44
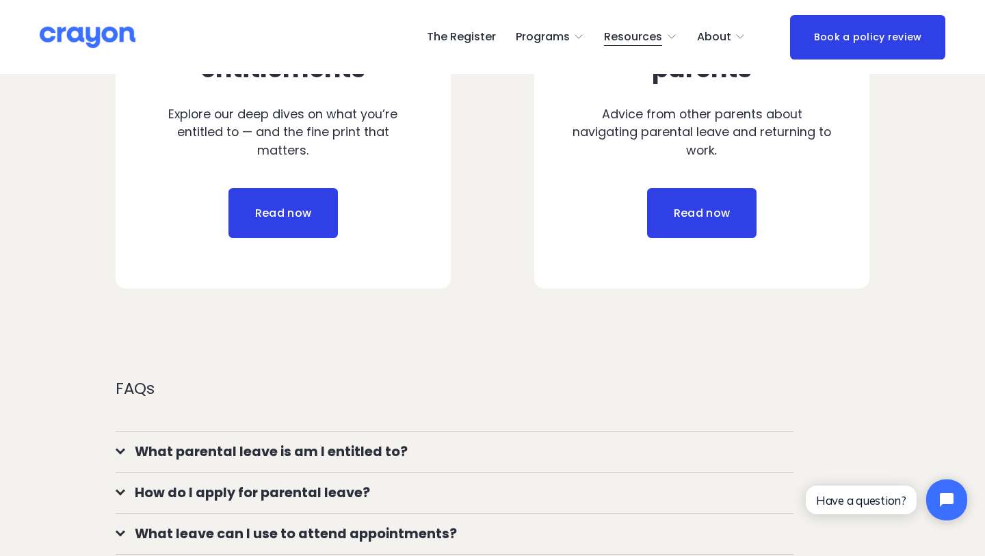
scroll to position [704, 0]
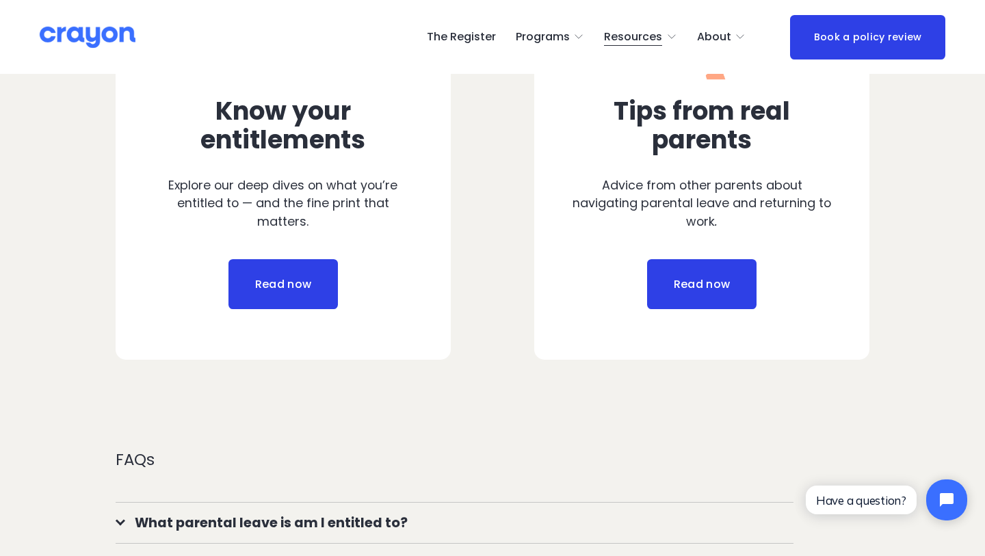
click at [0, 204] on div "Start your parental leave journey here Get to grips with how parental leave wor…" at bounding box center [492, 336] width 985 height 1018
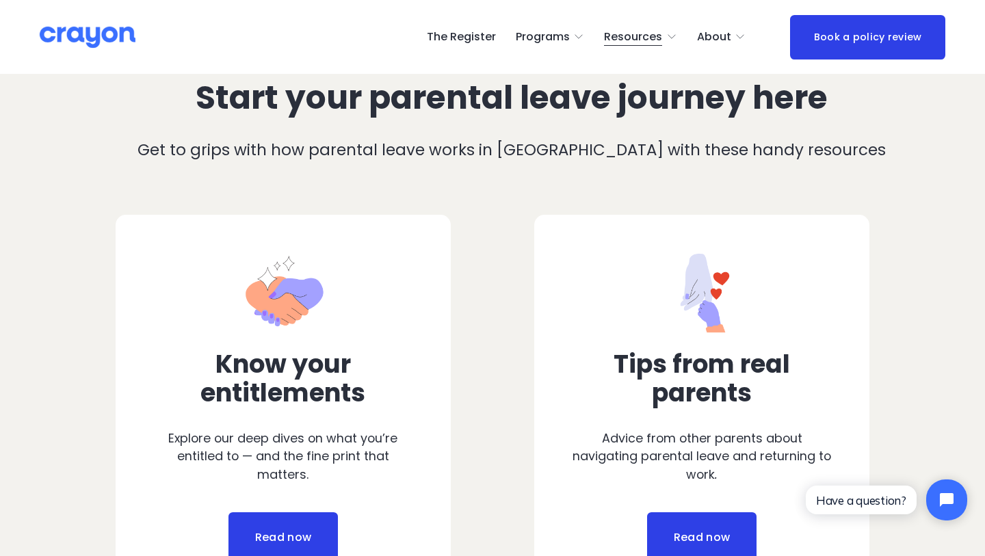
scroll to position [0, 0]
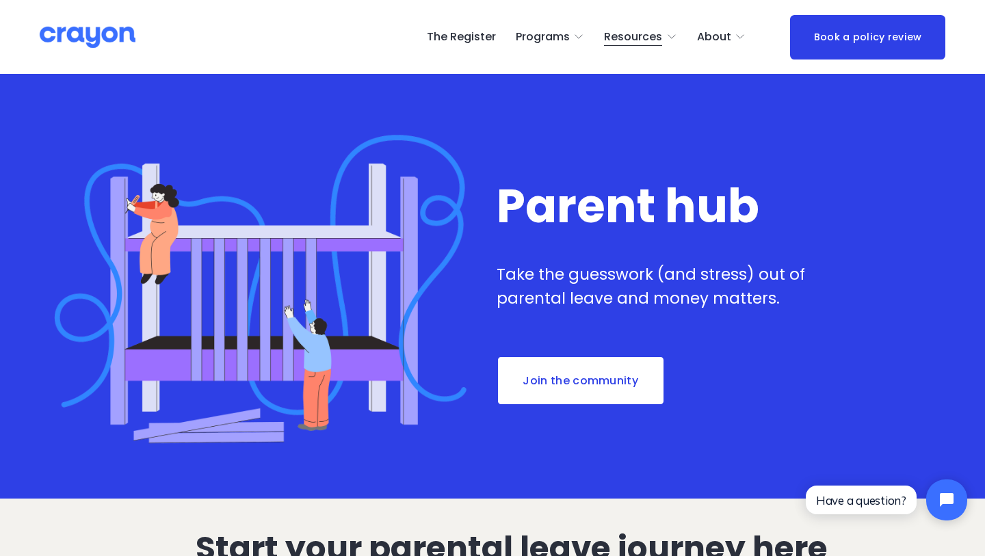
click at [106, 29] on img at bounding box center [88, 37] width 96 height 24
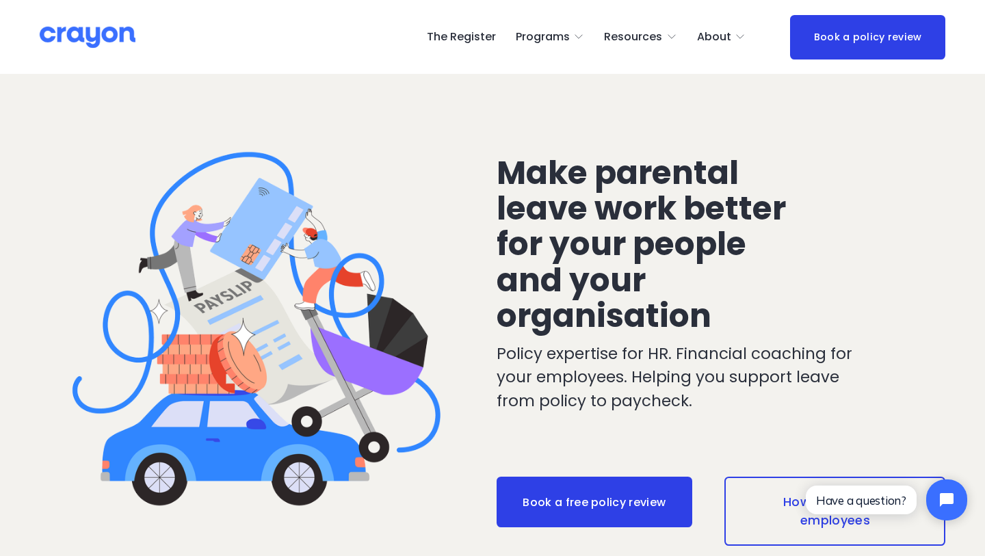
click at [73, 202] on div at bounding box center [264, 325] width 449 height 449
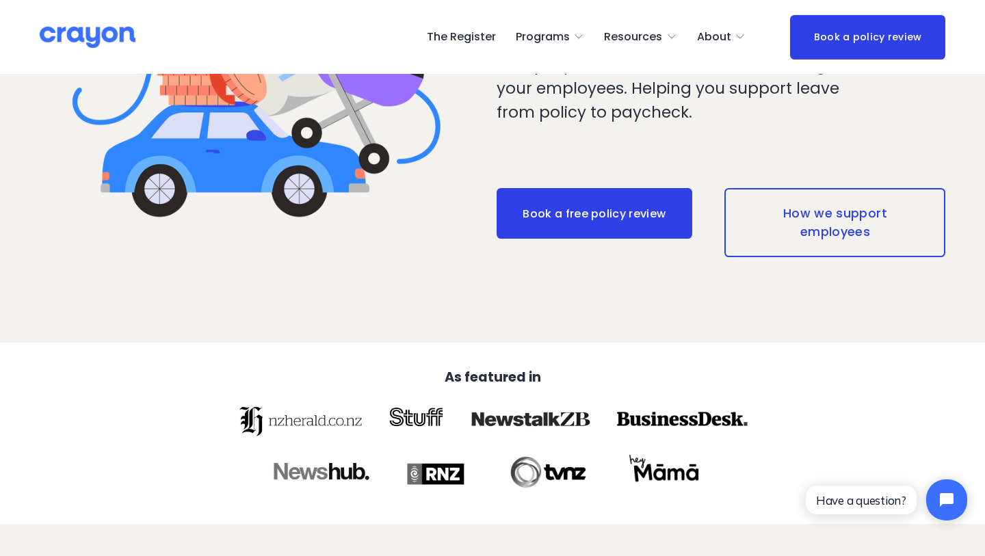
scroll to position [290, 0]
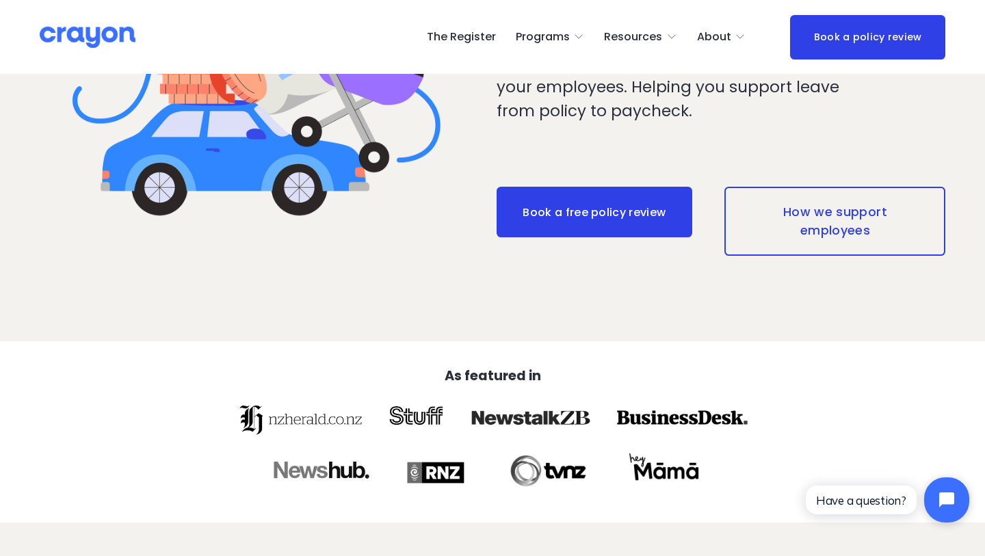
click at [937, 489] on button "Open chat widget" at bounding box center [946, 499] width 45 height 45
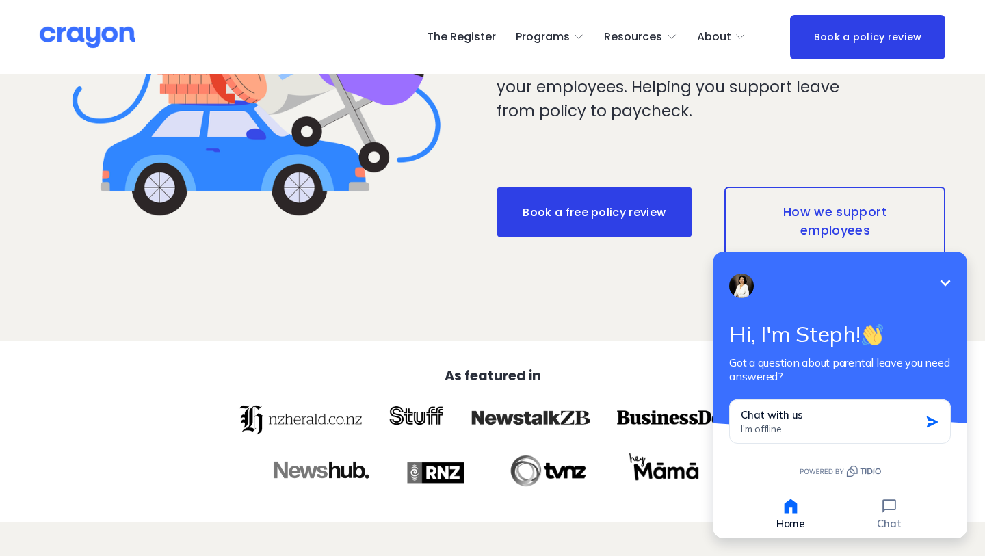
click at [949, 277] on icon "Minimize" at bounding box center [945, 283] width 16 height 16
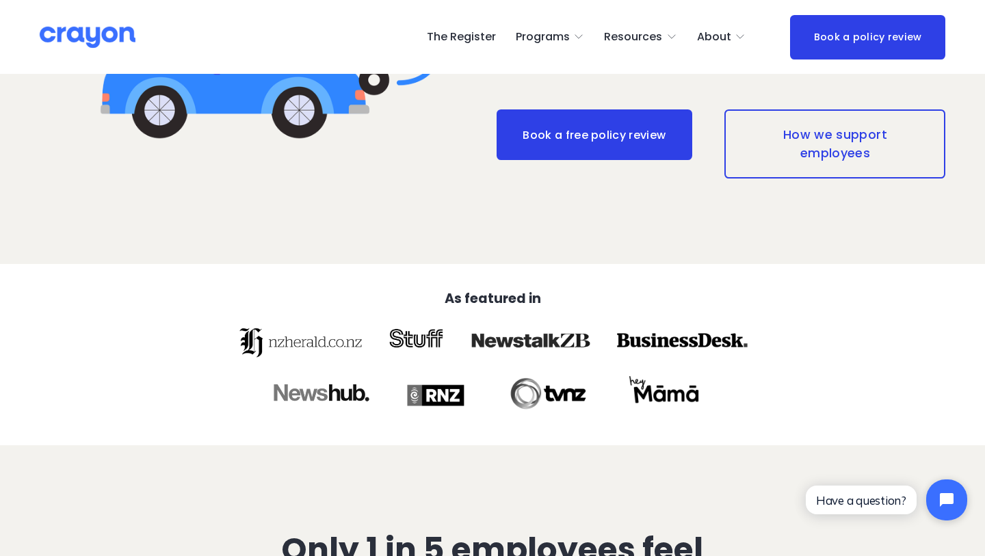
scroll to position [0, 0]
